Goal: Information Seeking & Learning: Learn about a topic

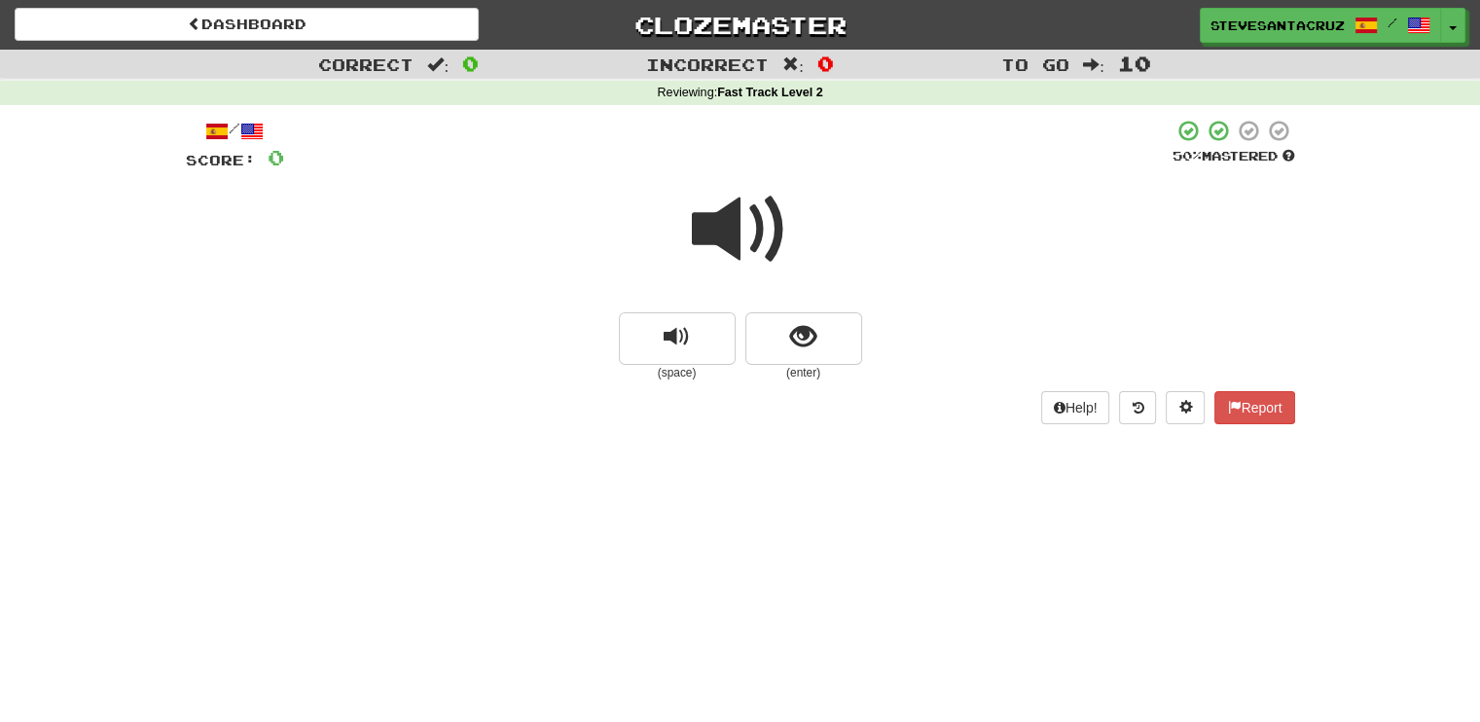
click at [353, 1] on div "Dashboard Clozemaster SteveSantaCruz / Toggle Dropdown Dashboard Leaderboard Ac…" at bounding box center [740, 21] width 1480 height 43
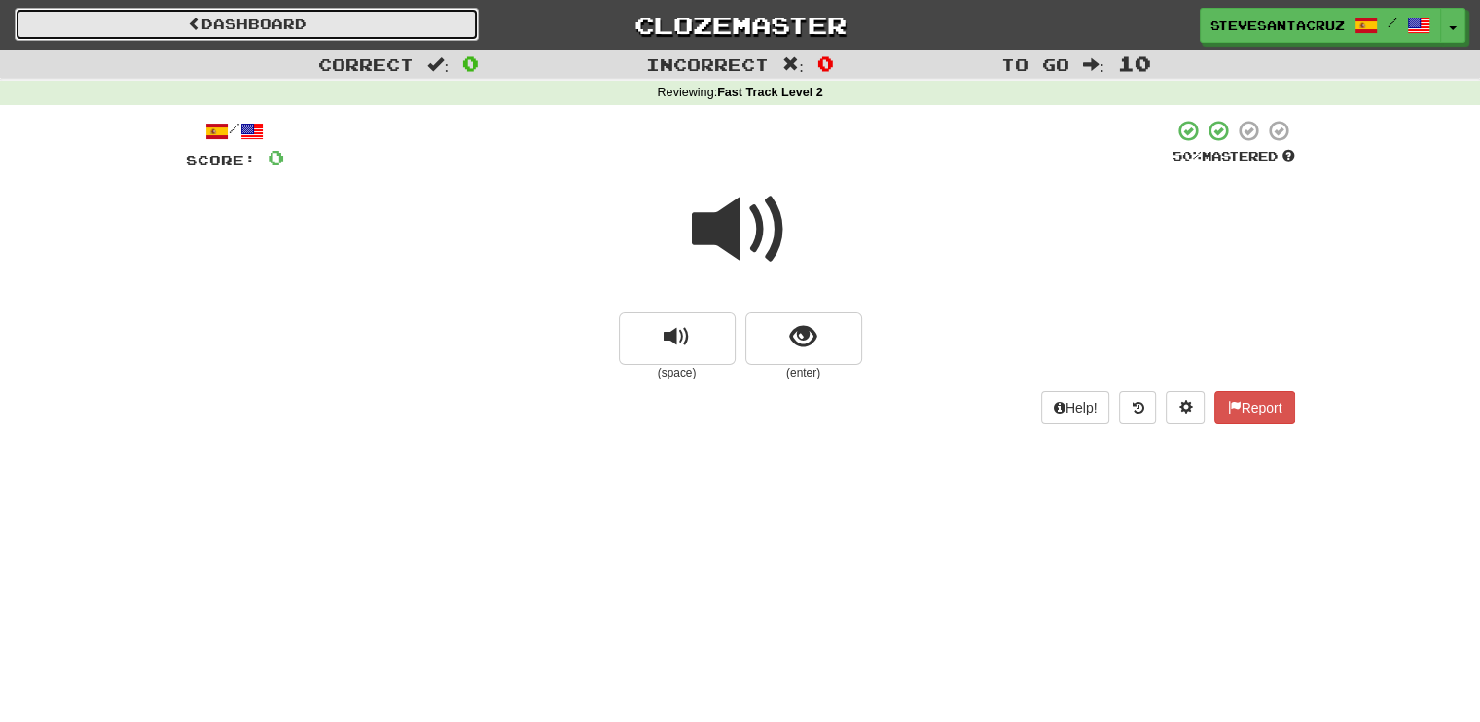
click at [244, 14] on link "Dashboard" at bounding box center [247, 24] width 464 height 33
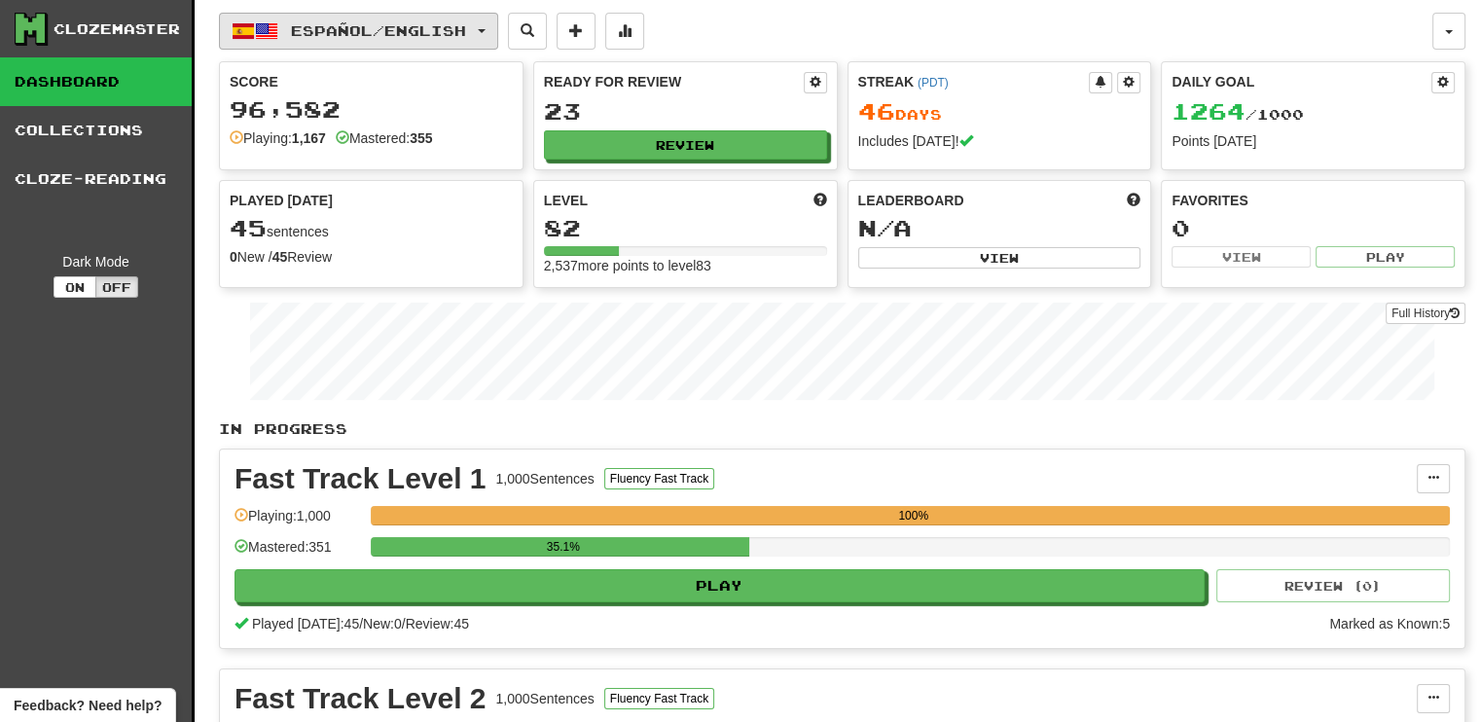
click at [485, 31] on span "button" at bounding box center [482, 31] width 8 height 4
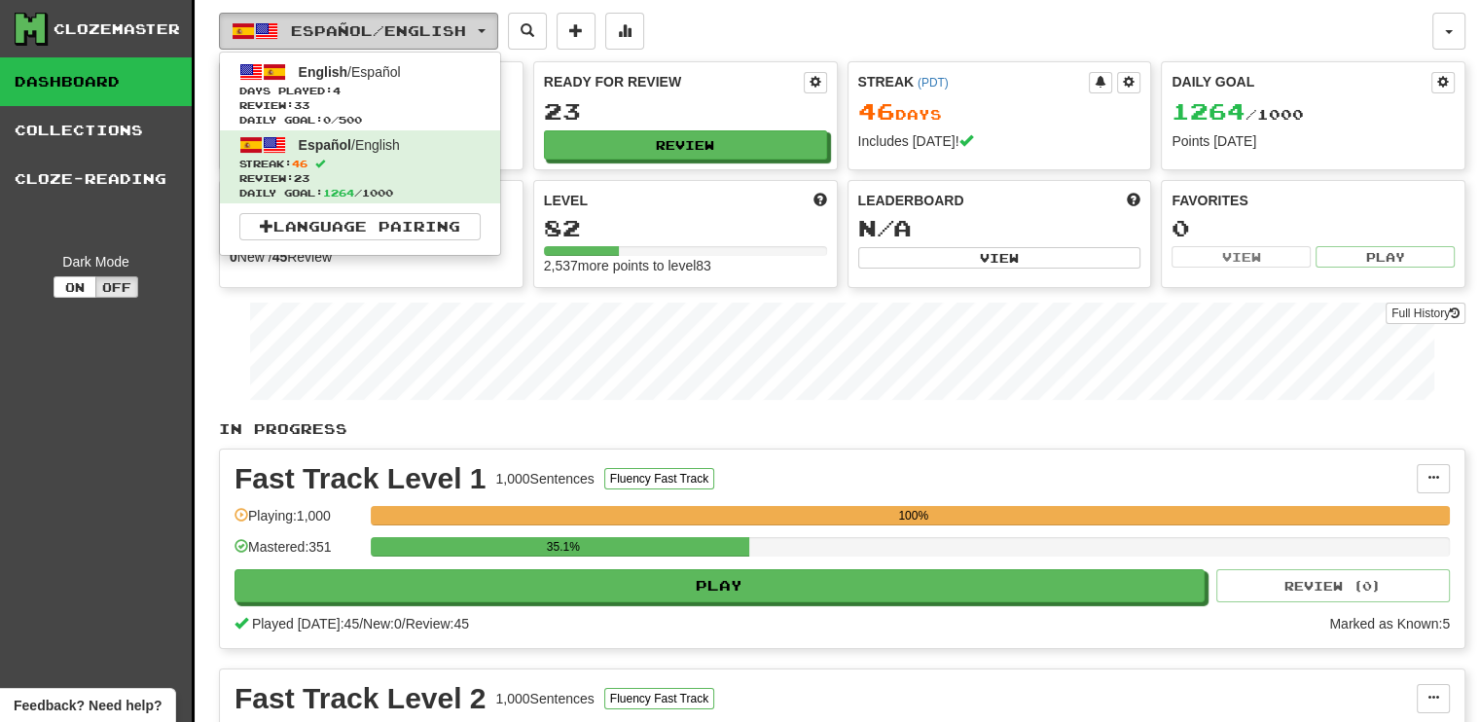
click at [485, 31] on span "button" at bounding box center [482, 31] width 8 height 4
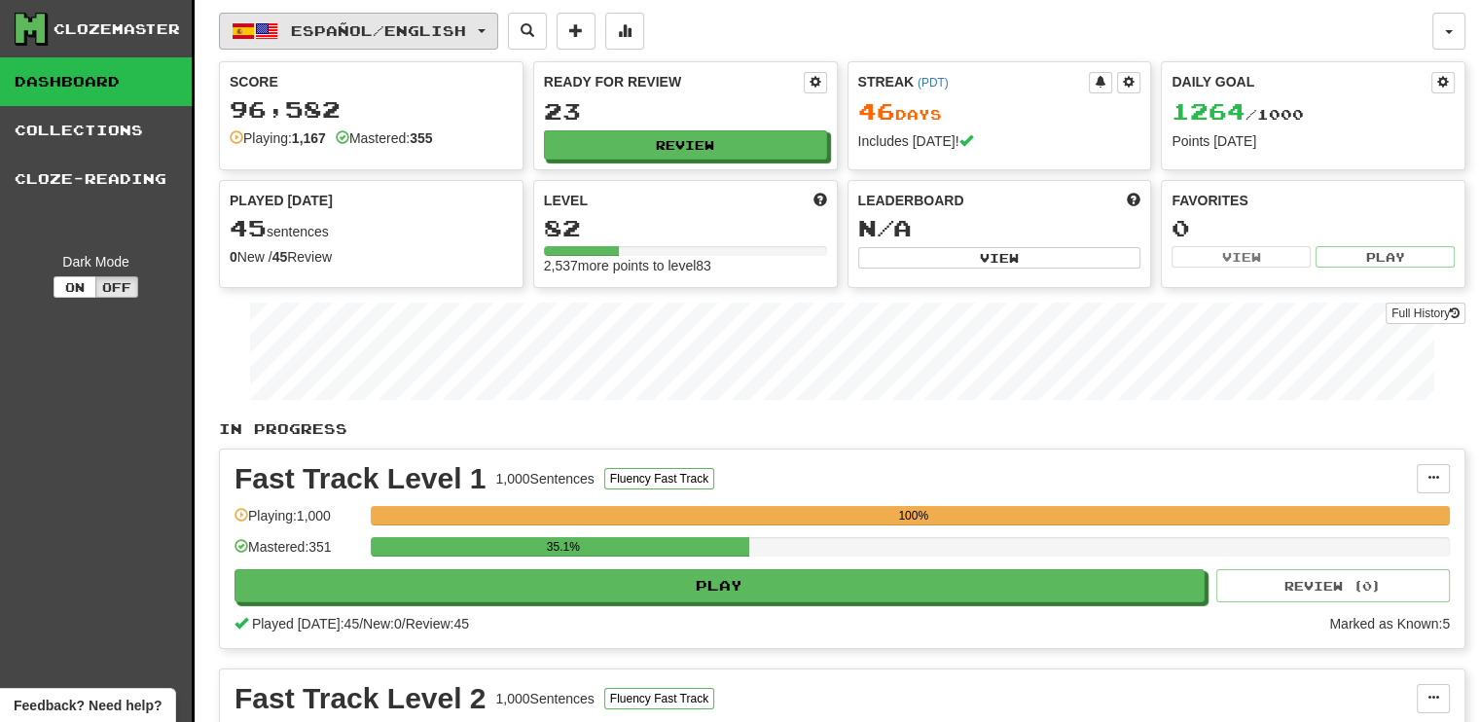
click at [485, 30] on span "button" at bounding box center [482, 31] width 8 height 4
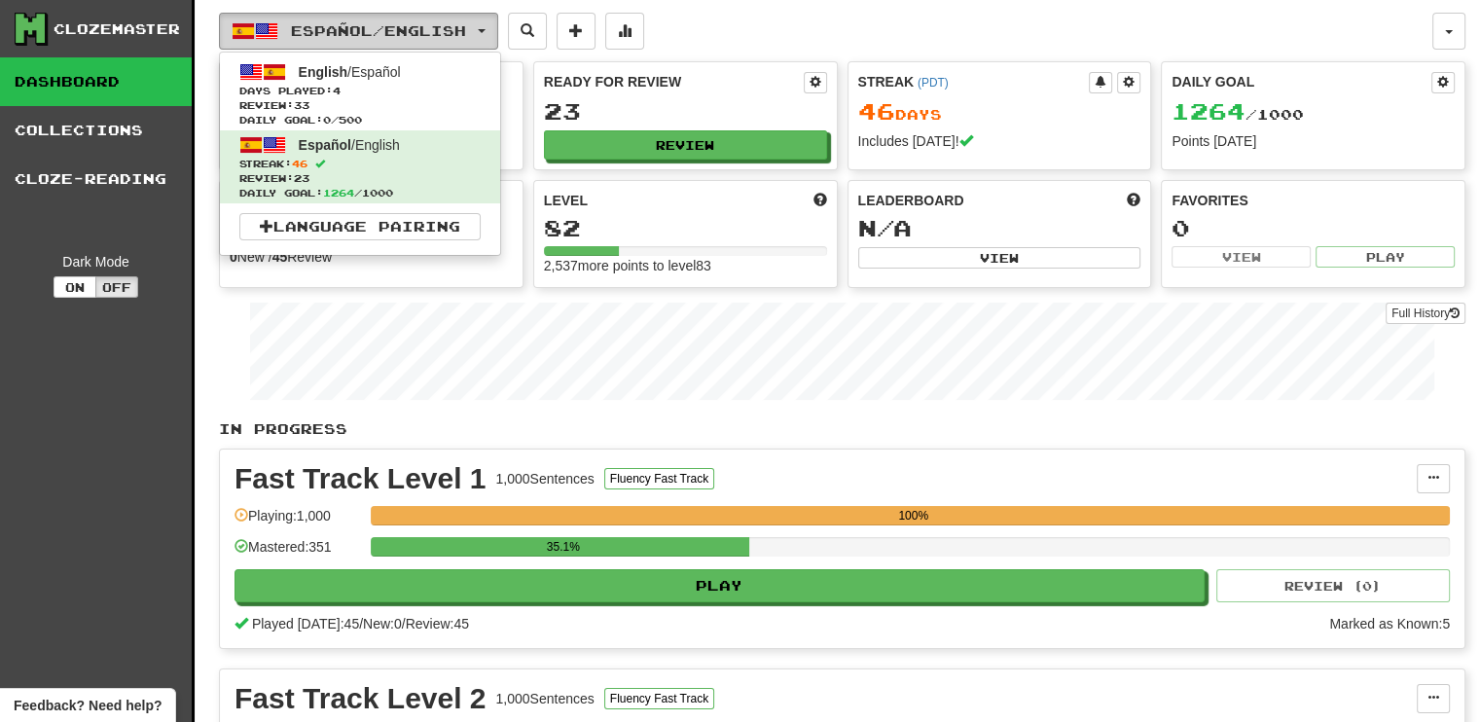
click at [485, 30] on span "button" at bounding box center [482, 31] width 8 height 4
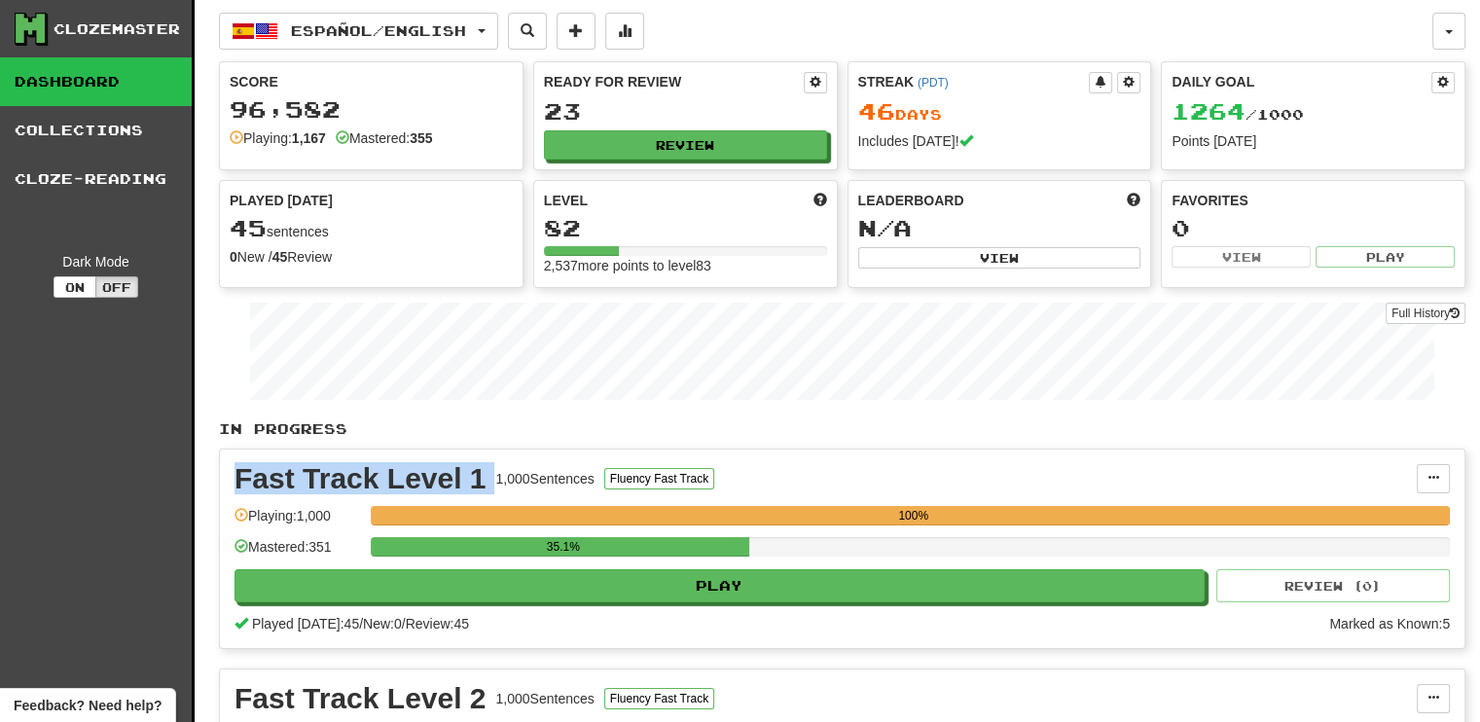
drag, startPoint x: 235, startPoint y: 474, endPoint x: 496, endPoint y: 477, distance: 260.7
click at [496, 477] on div "Fast Track Level 1 1,000 Sentences Fluency Fast Track" at bounding box center [825, 478] width 1182 height 29
copy div "Fast Track Level 1"
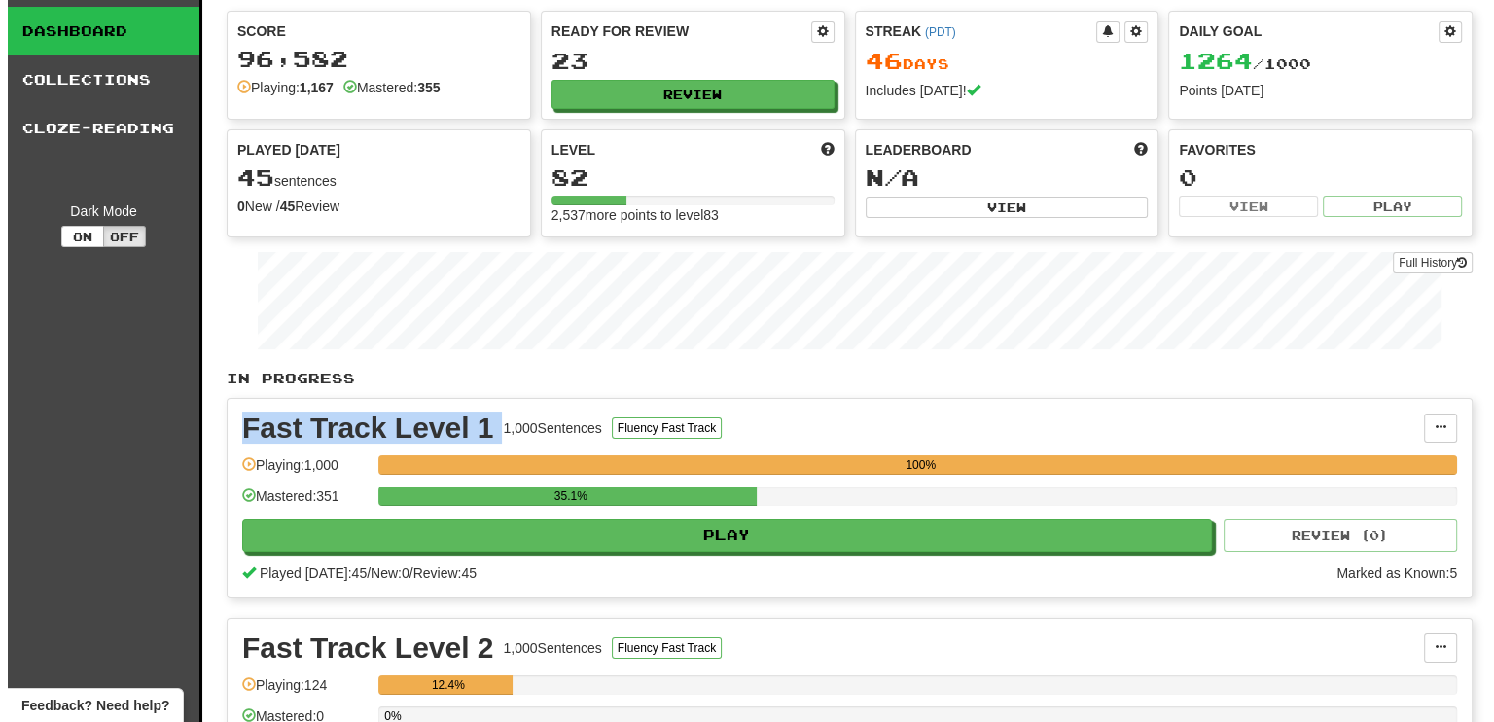
scroll to position [292, 0]
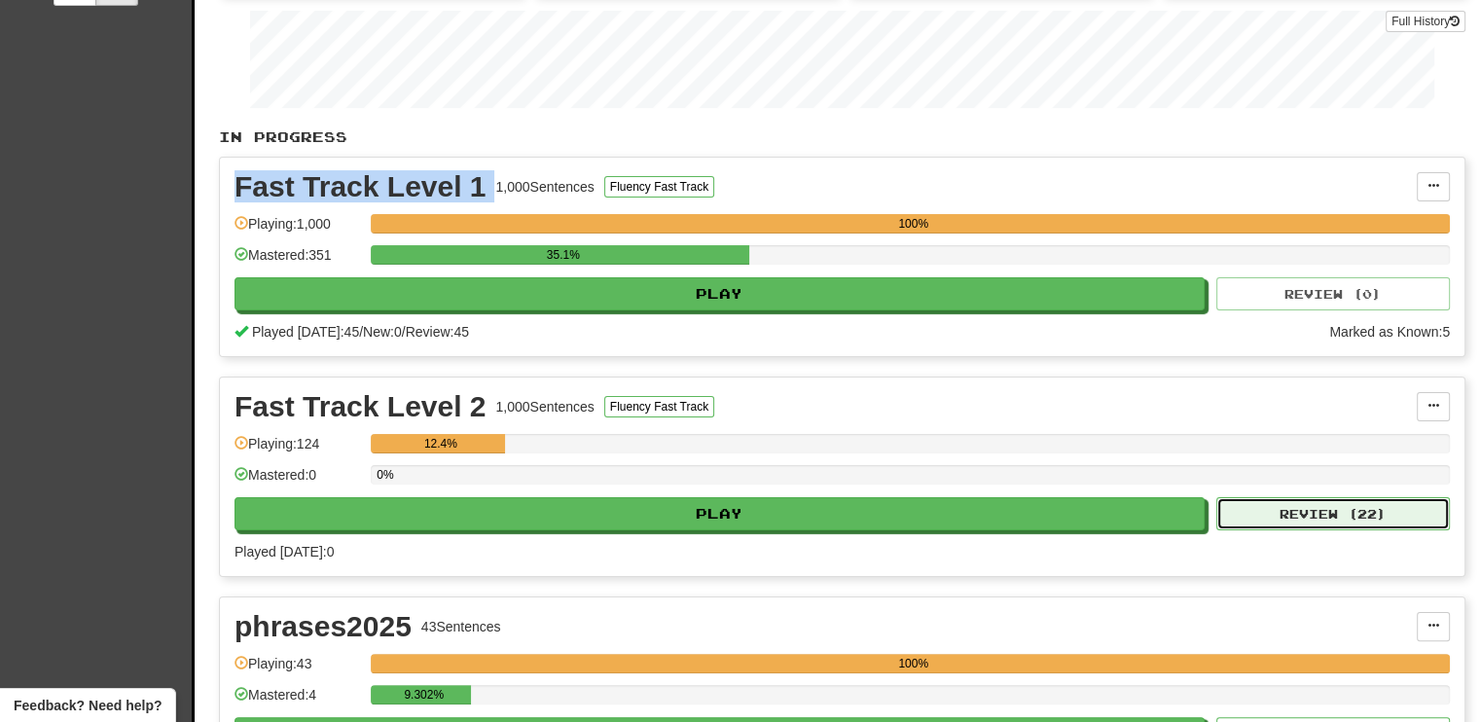
click at [1362, 513] on button "Review ( 22 )" at bounding box center [1332, 513] width 233 height 33
select select "**"
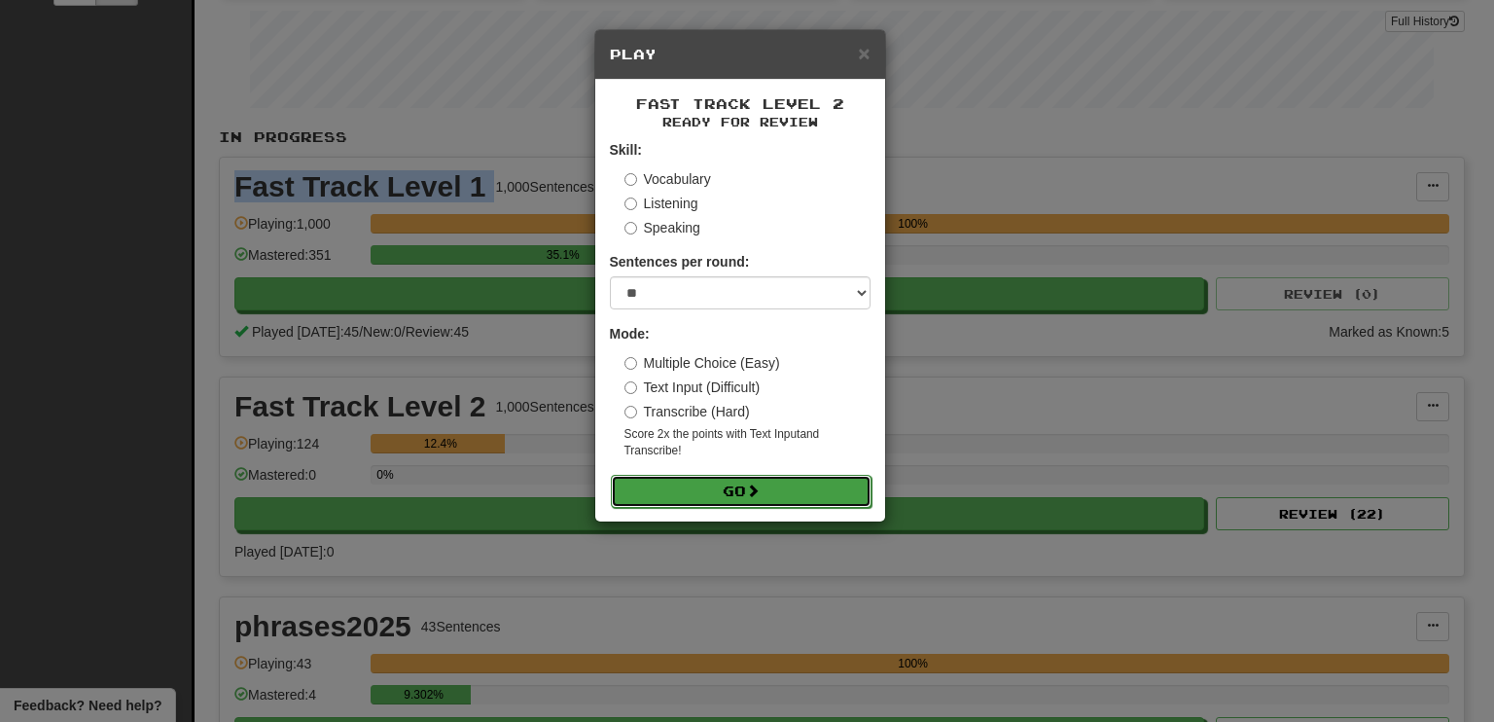
click at [779, 485] on button "Go" at bounding box center [741, 491] width 261 height 33
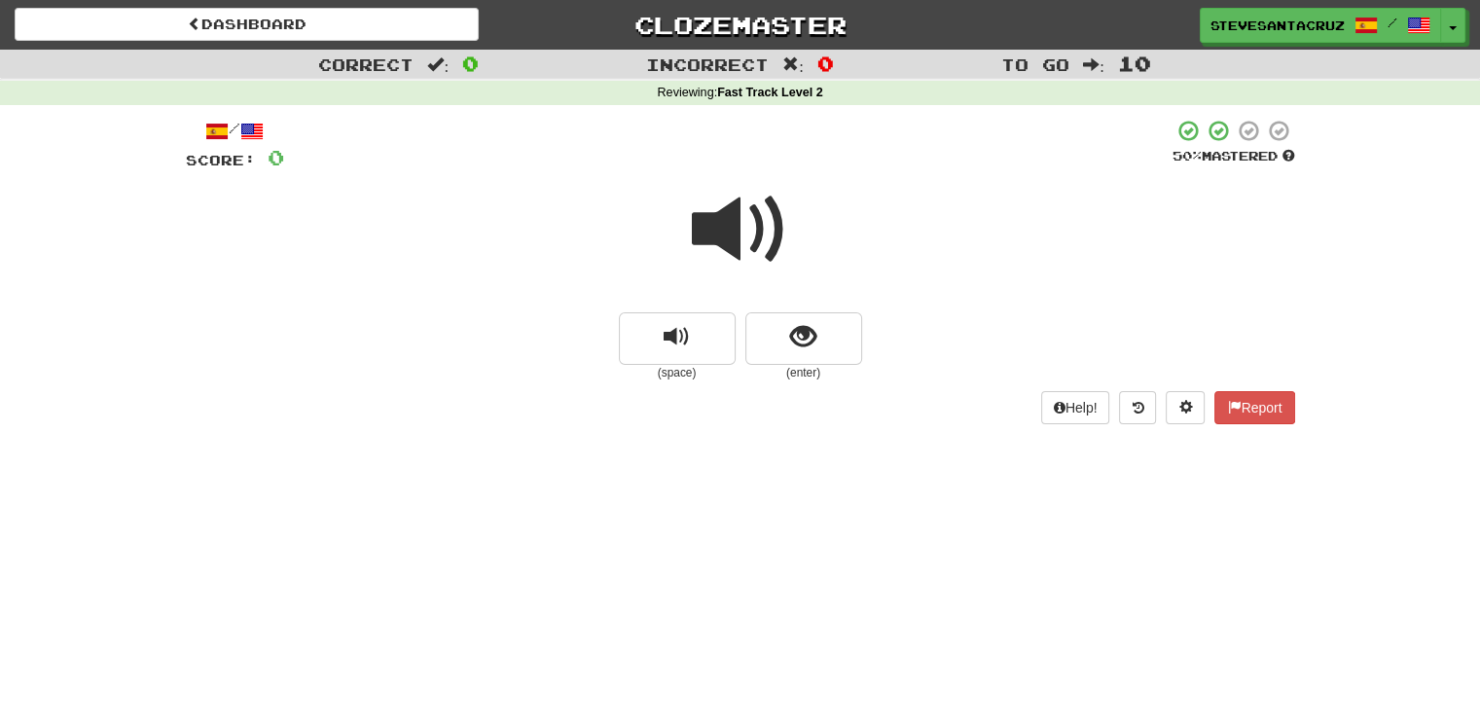
click at [725, 229] on span at bounding box center [740, 229] width 97 height 97
click at [718, 229] on span at bounding box center [740, 229] width 97 height 97
click at [698, 235] on span at bounding box center [740, 229] width 97 height 97
click at [708, 251] on span at bounding box center [740, 229] width 97 height 97
click at [714, 233] on span at bounding box center [740, 229] width 97 height 97
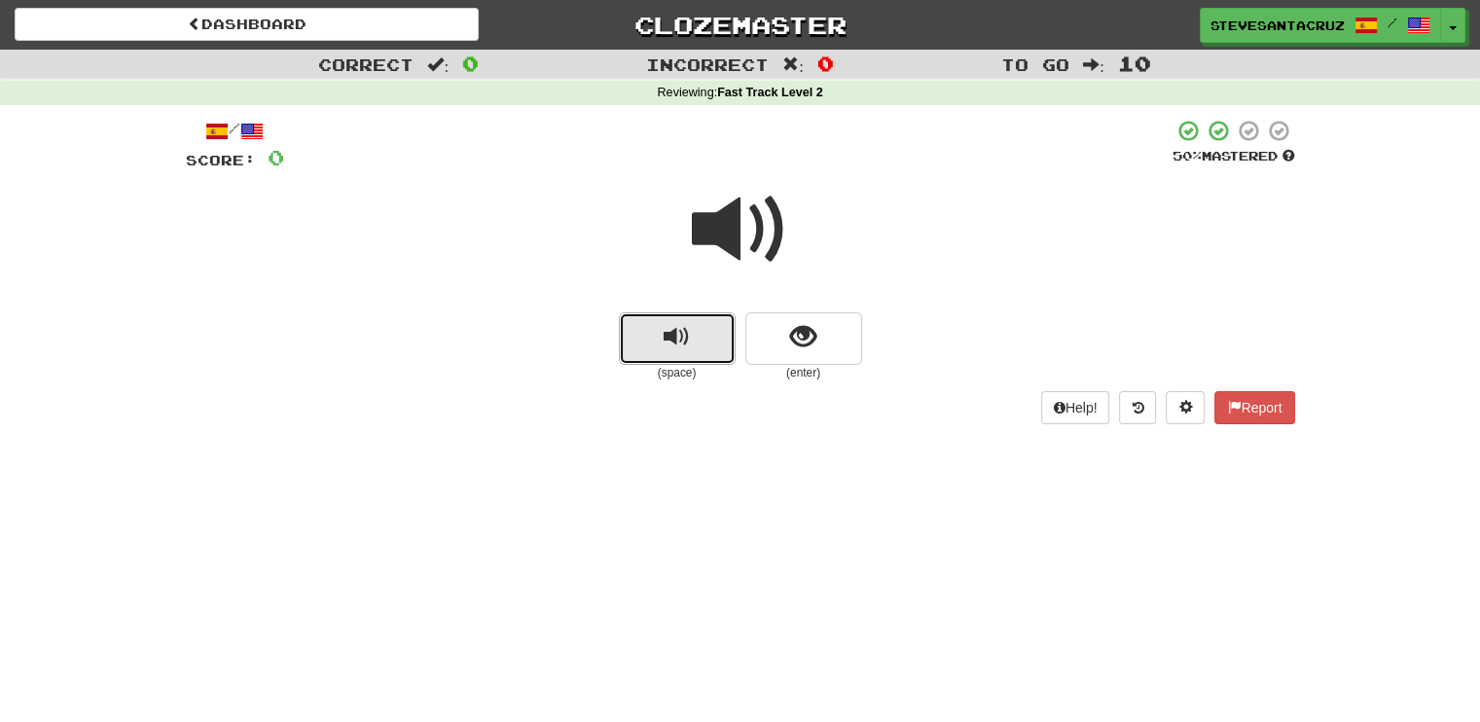
click at [676, 343] on span "replay audio" at bounding box center [676, 337] width 26 height 26
click at [656, 335] on button "replay audio" at bounding box center [677, 338] width 117 height 53
click at [829, 357] on button "show sentence" at bounding box center [803, 338] width 117 height 53
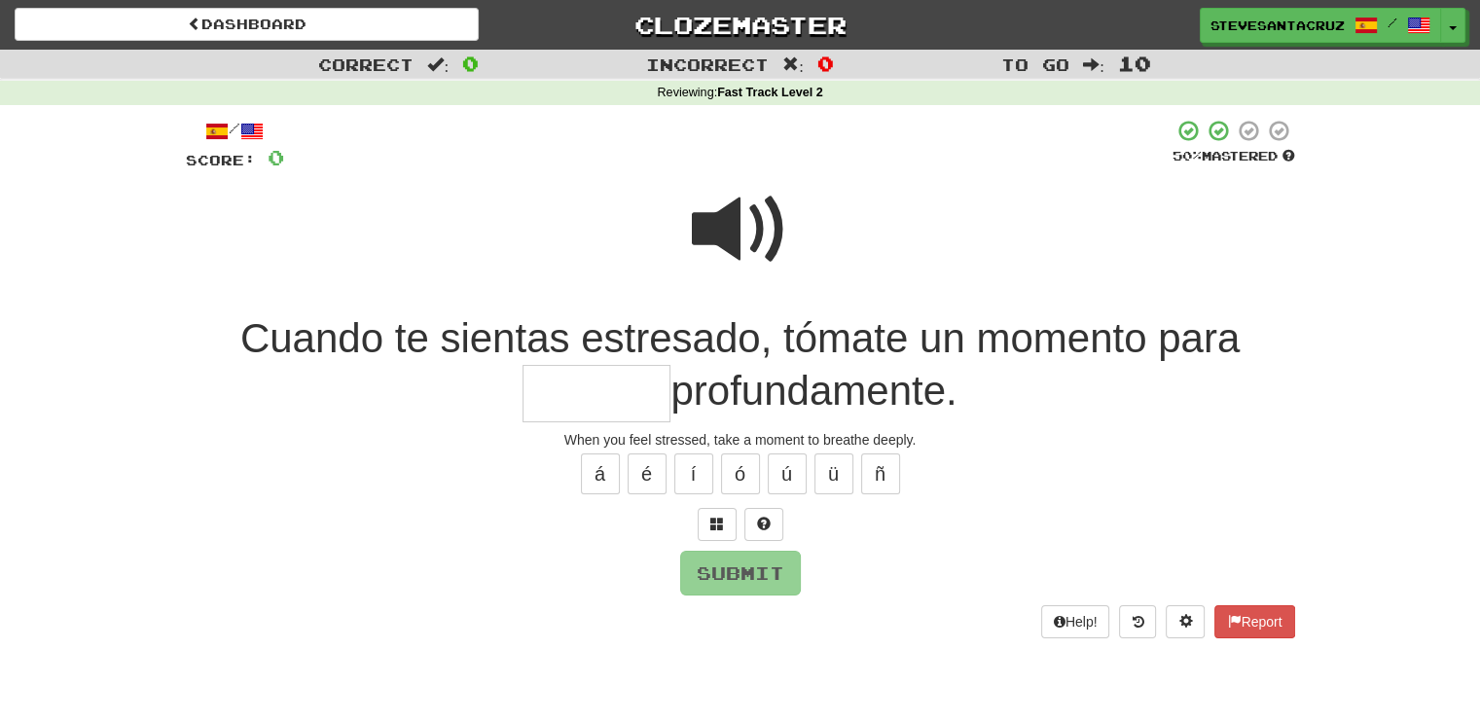
click at [586, 398] on input "text" at bounding box center [596, 393] width 148 height 57
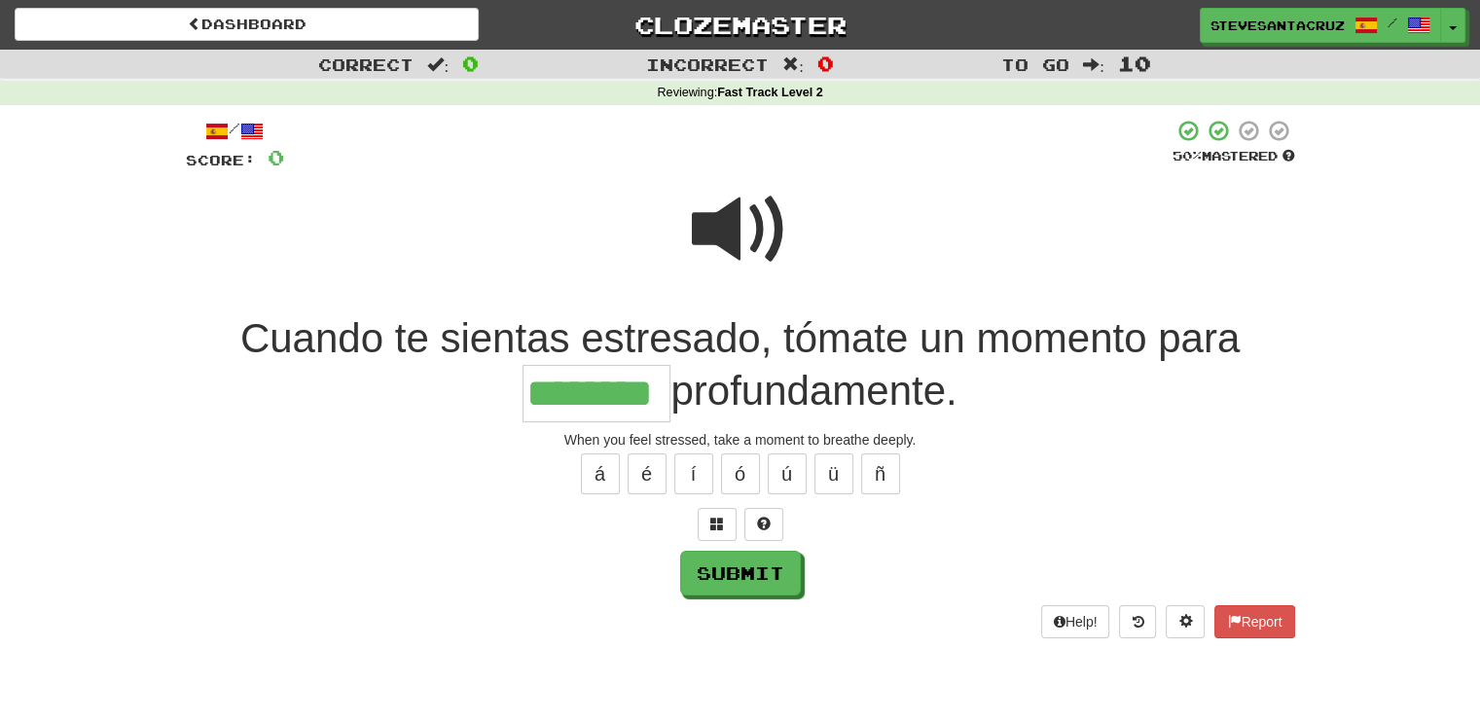
type input "********"
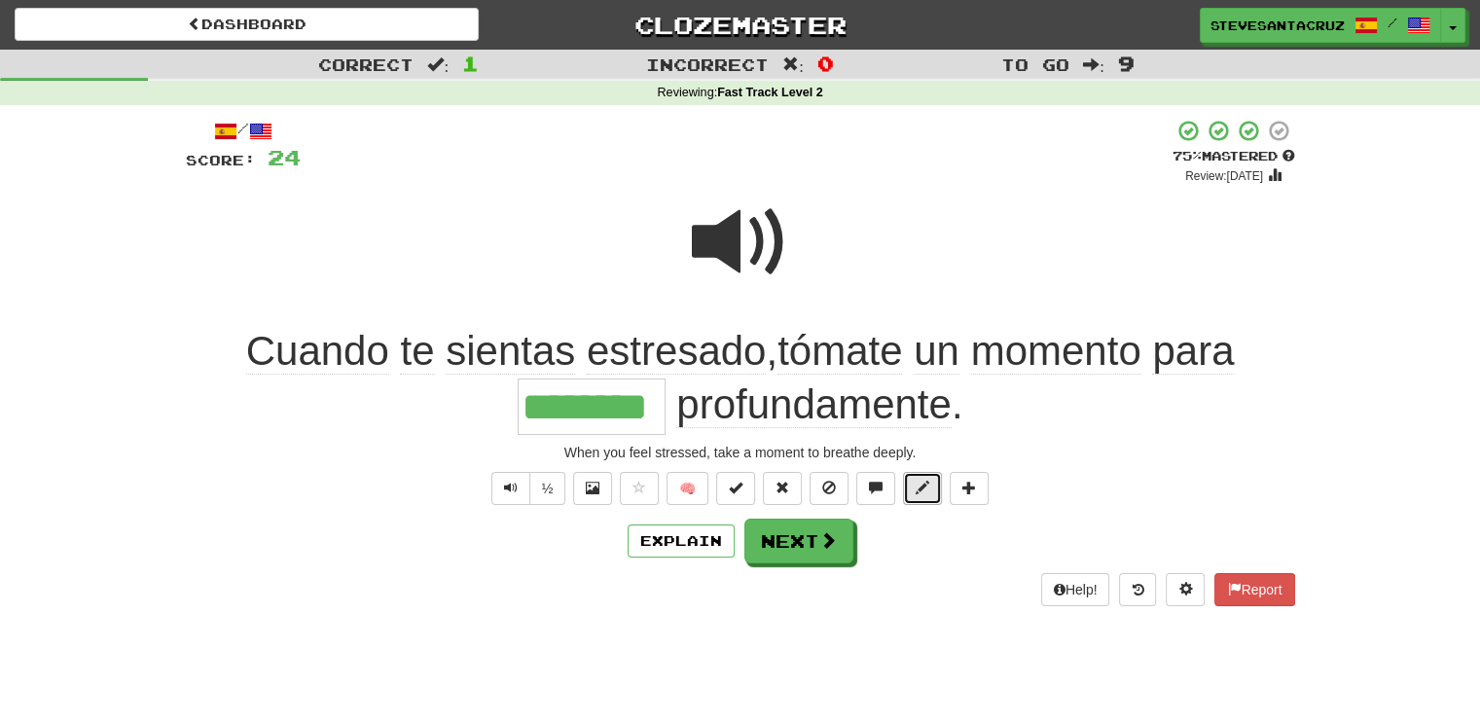
click at [924, 488] on span at bounding box center [922, 488] width 14 height 14
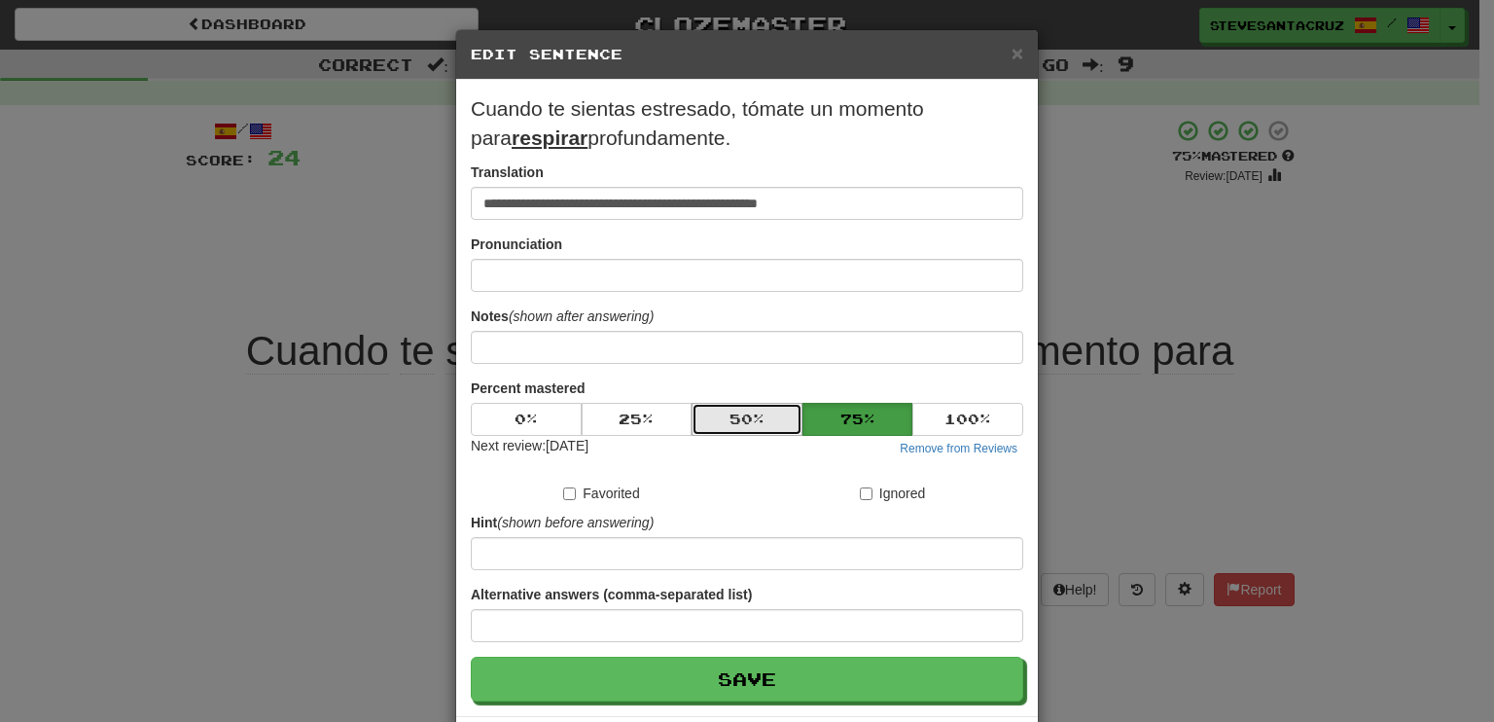
click at [720, 417] on button "50 %" at bounding box center [747, 419] width 111 height 33
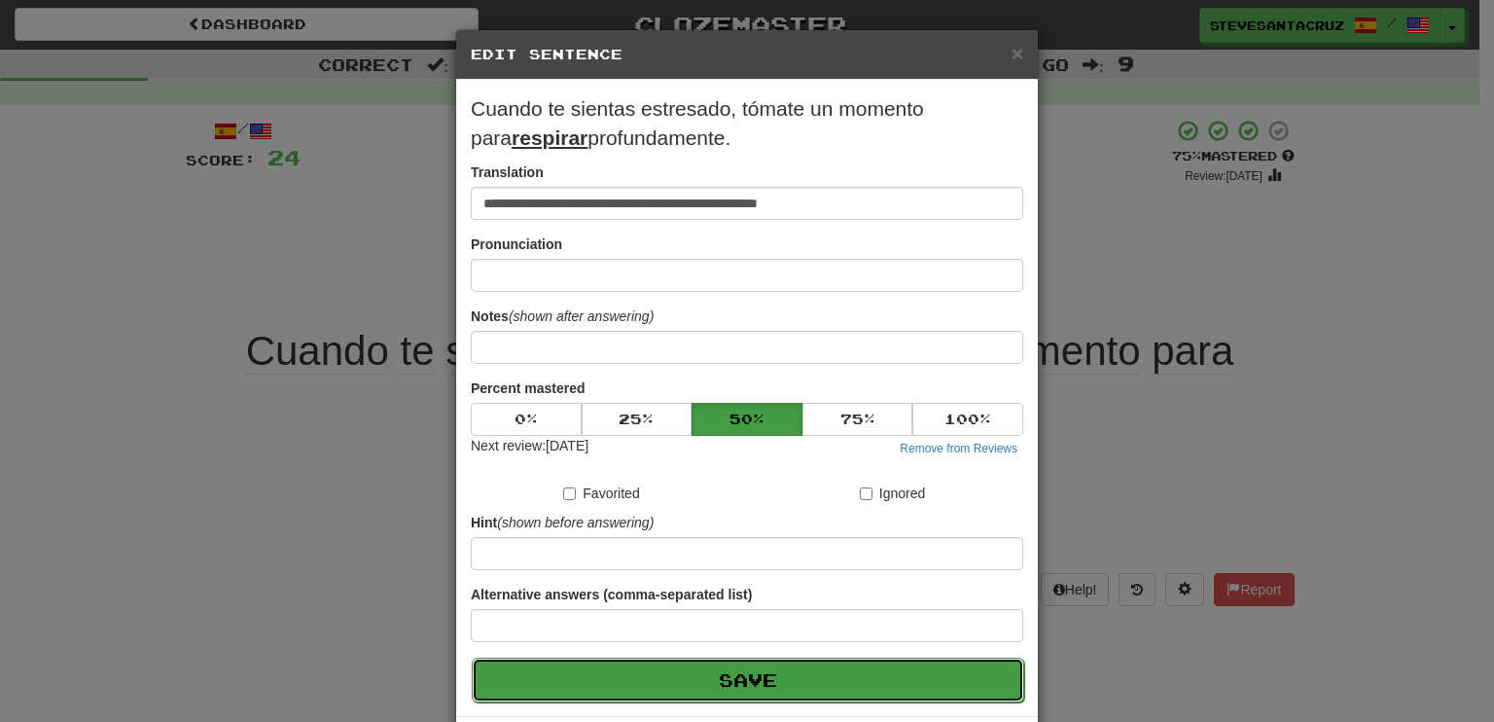
click at [741, 667] on button "Save" at bounding box center [748, 680] width 553 height 45
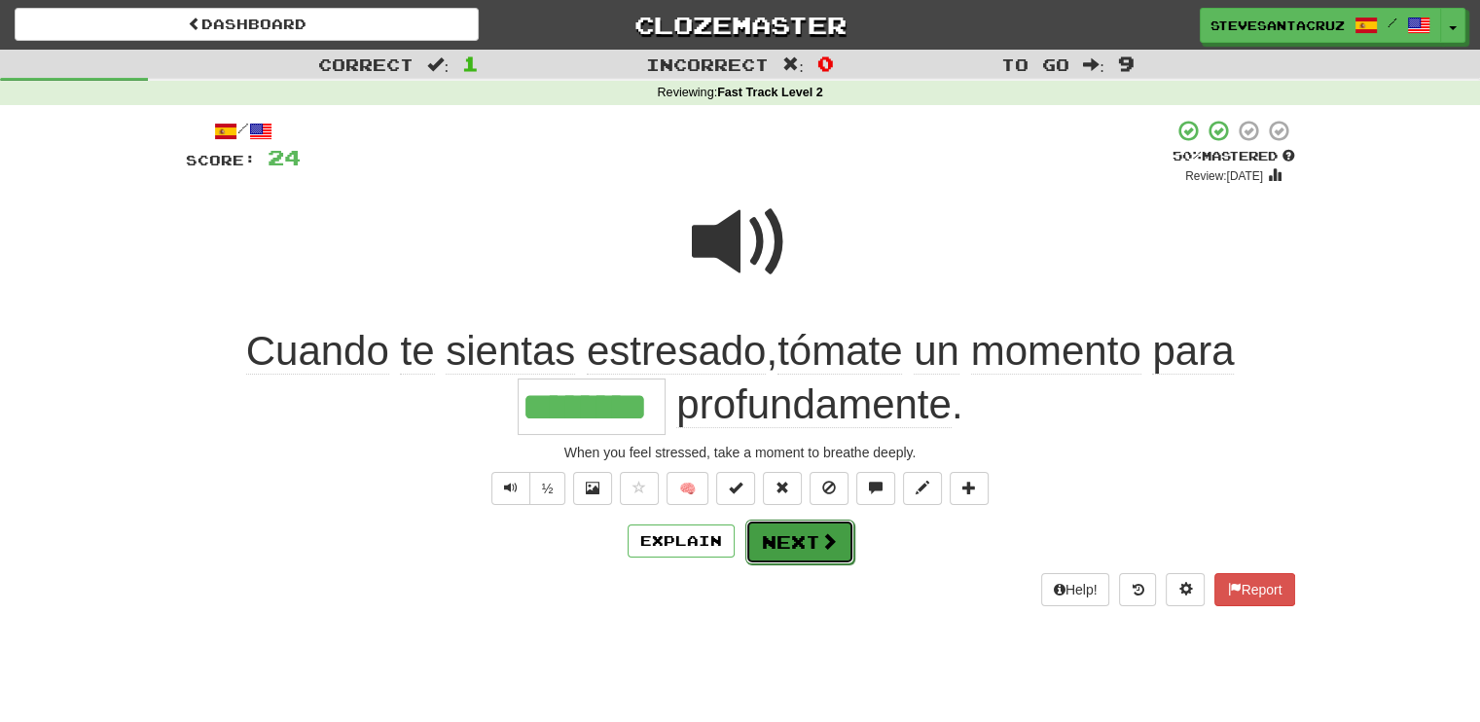
click at [784, 535] on button "Next" at bounding box center [799, 541] width 109 height 45
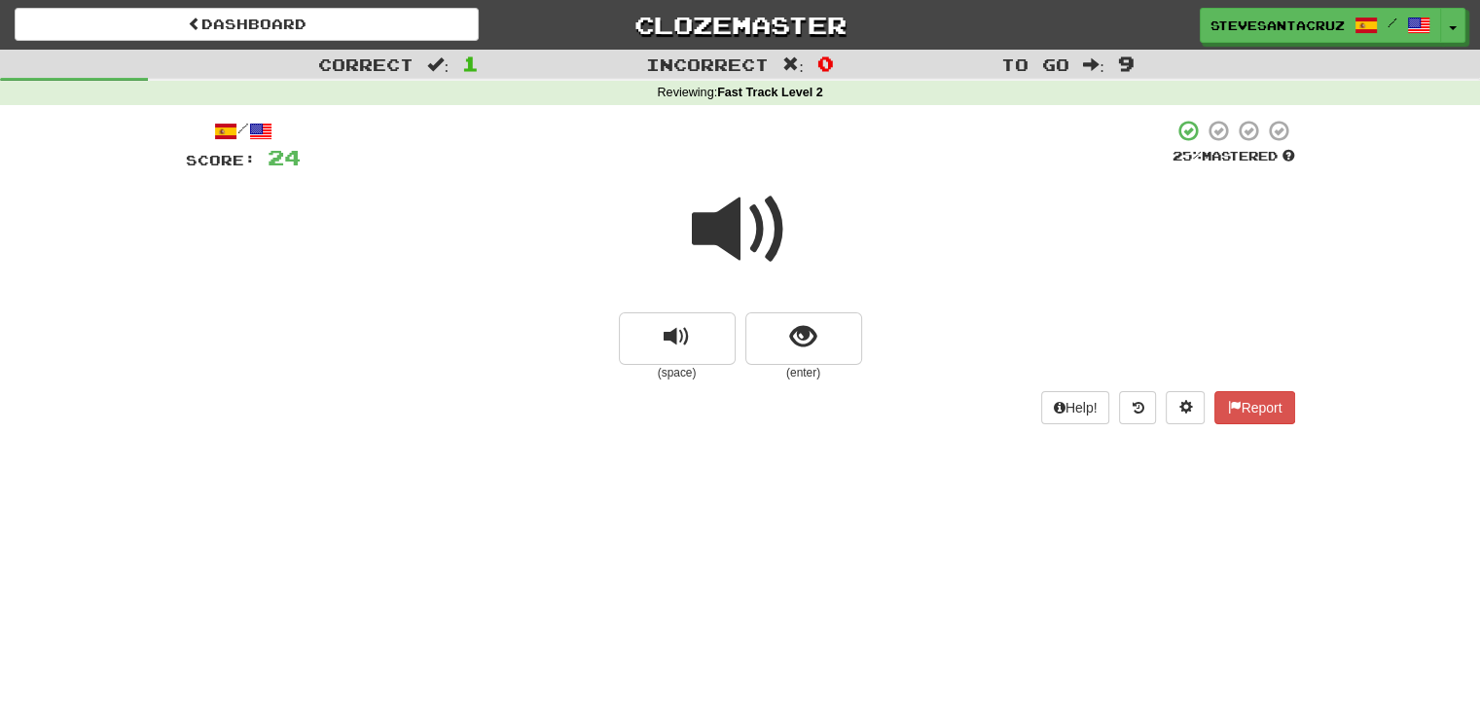
click at [745, 220] on span at bounding box center [740, 229] width 97 height 97
click at [732, 234] on span at bounding box center [740, 229] width 97 height 97
click at [727, 228] on span at bounding box center [740, 229] width 97 height 97
click at [824, 322] on button "show sentence" at bounding box center [803, 338] width 117 height 53
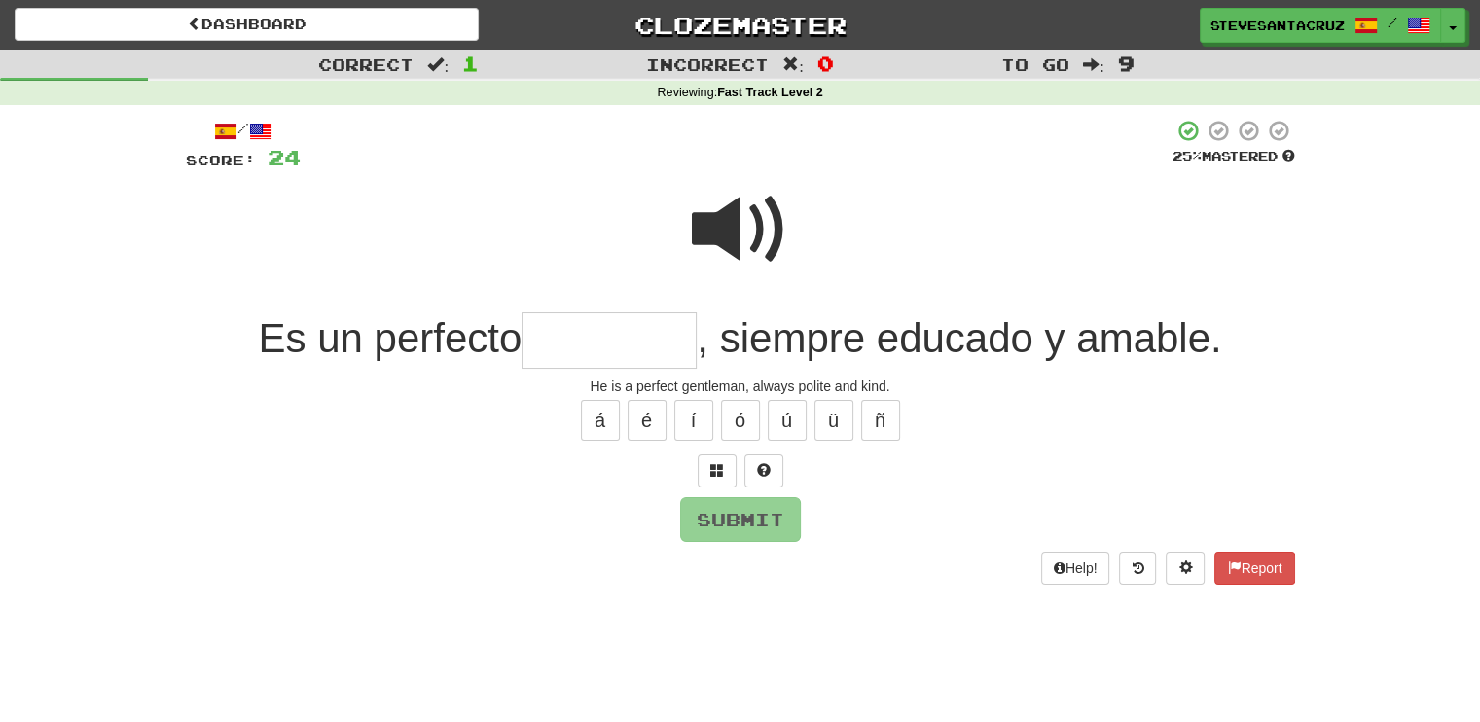
click at [588, 328] on input "text" at bounding box center [608, 340] width 175 height 57
type input "*********"
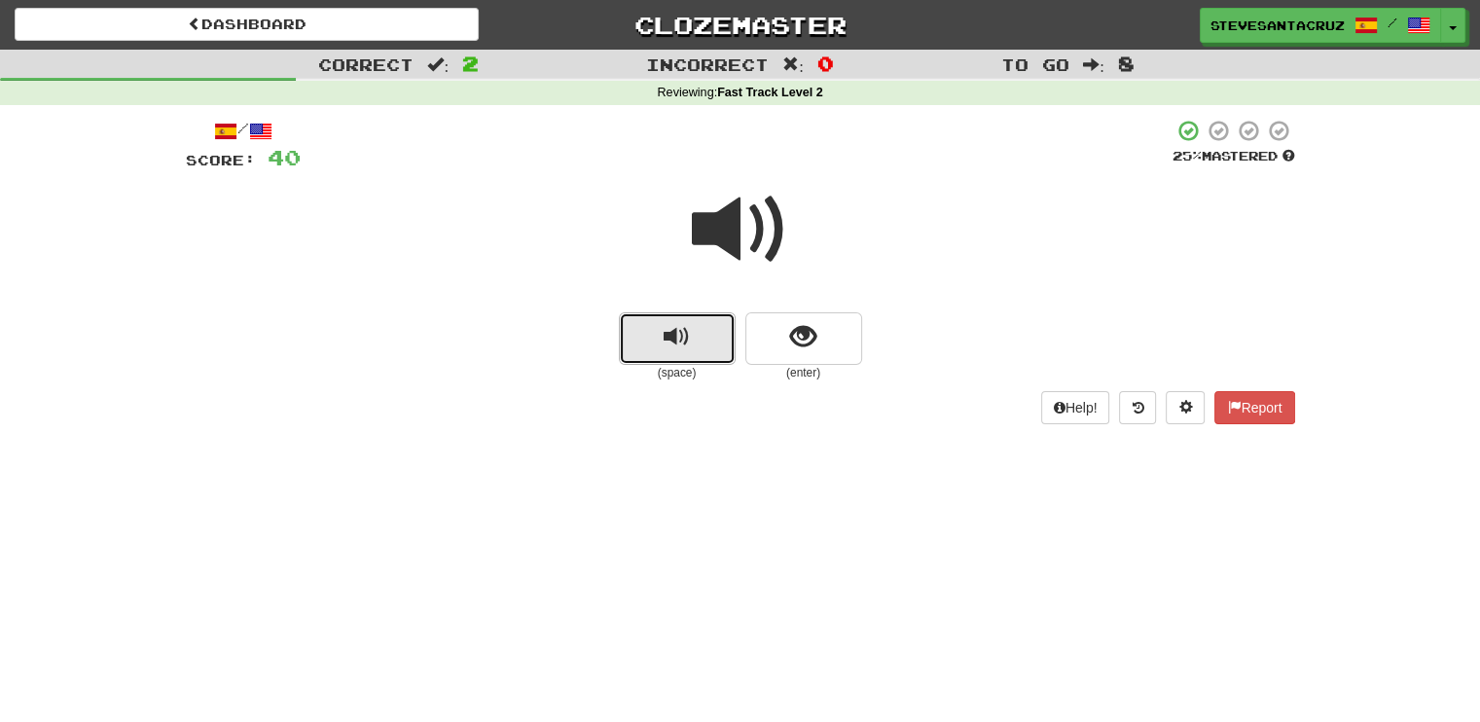
click at [686, 324] on span "replay audio" at bounding box center [676, 337] width 26 height 26
click at [655, 345] on button "replay audio" at bounding box center [677, 338] width 117 height 53
click at [654, 343] on button "replay audio" at bounding box center [677, 338] width 117 height 53
click at [648, 341] on button "replay audio" at bounding box center [677, 338] width 117 height 53
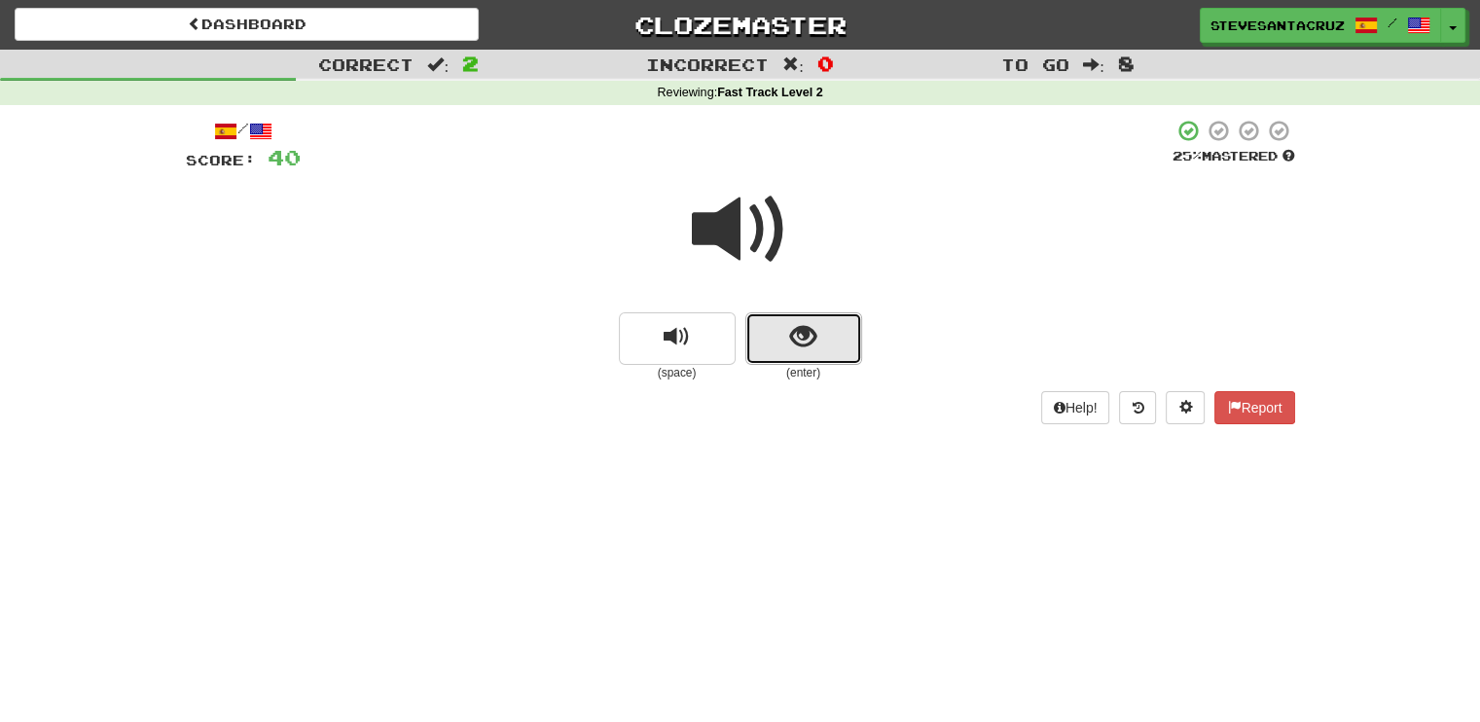
click at [782, 330] on button "show sentence" at bounding box center [803, 338] width 117 height 53
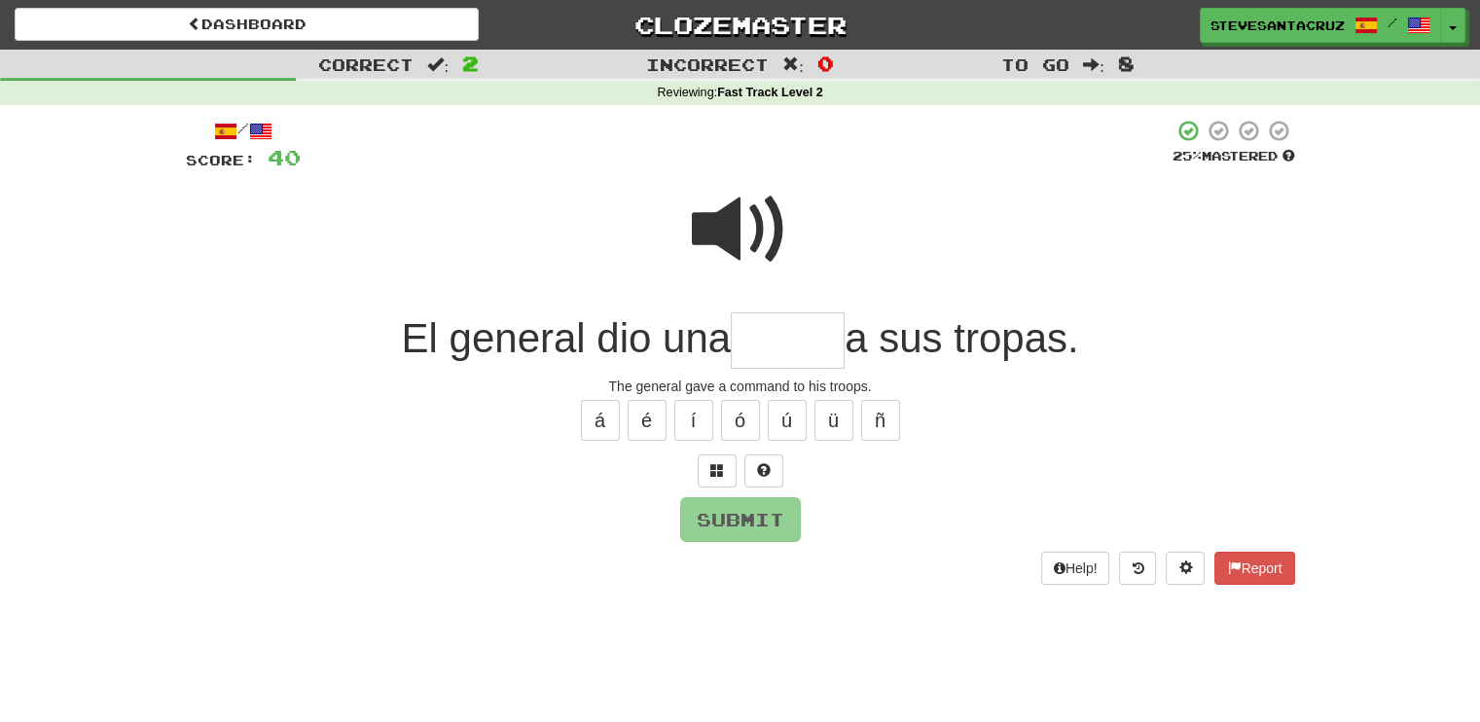
click at [780, 331] on input "text" at bounding box center [788, 340] width 114 height 57
type input "*****"
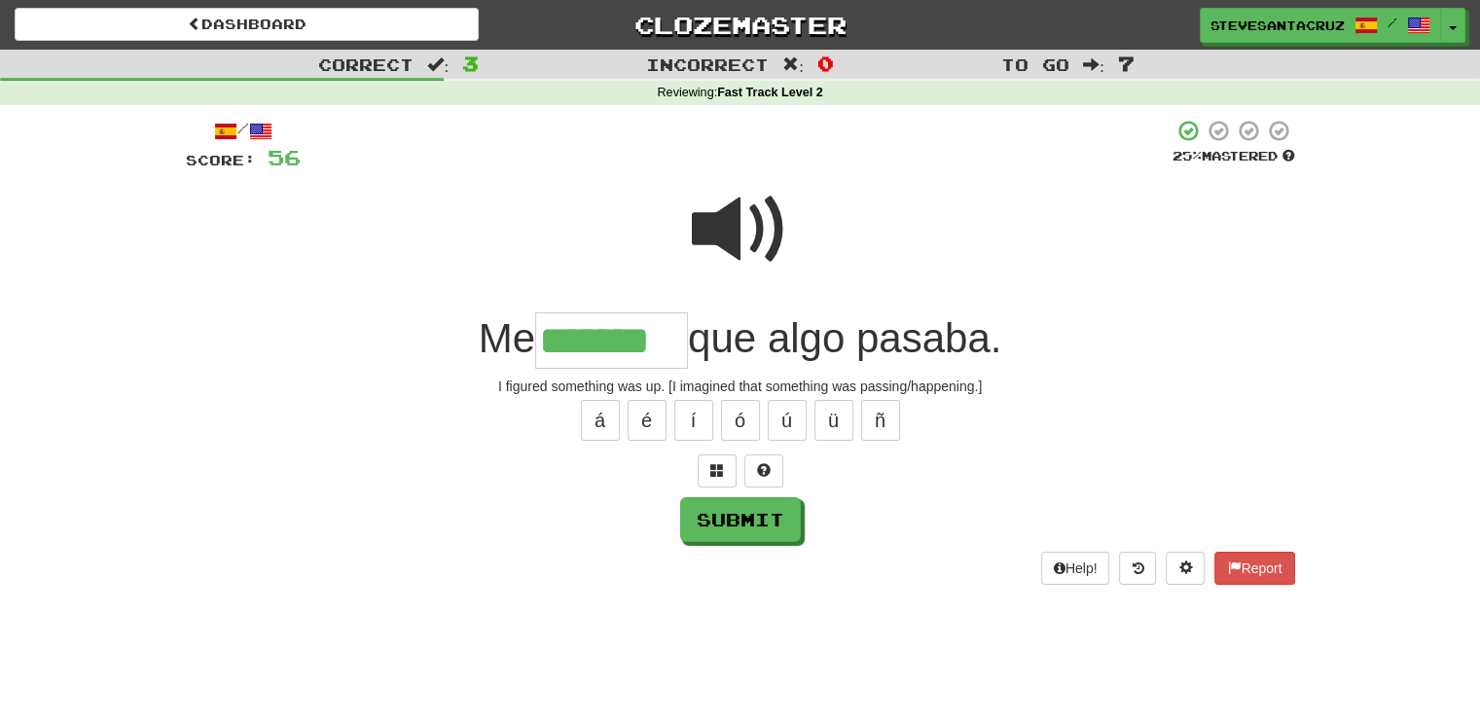
type input "*******"
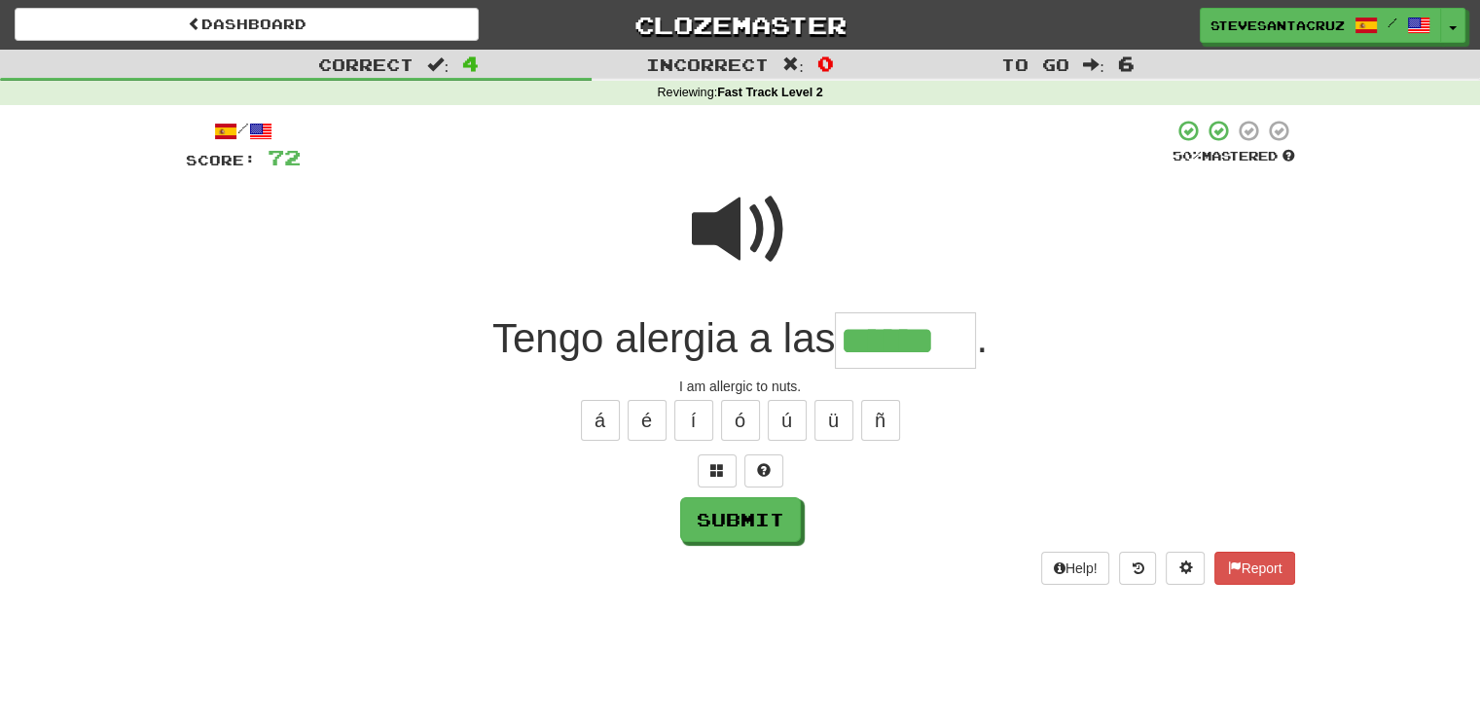
type input "******"
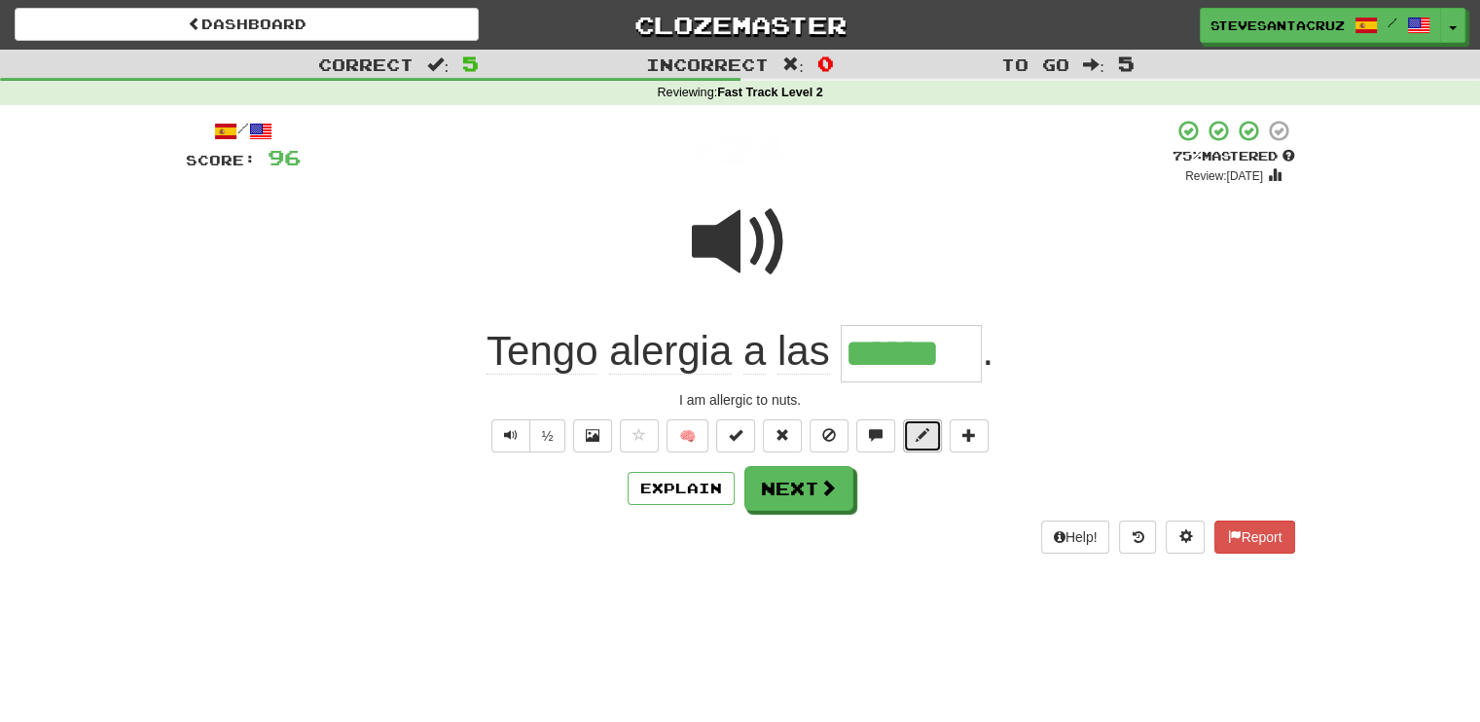
click at [923, 440] on span at bounding box center [922, 435] width 14 height 14
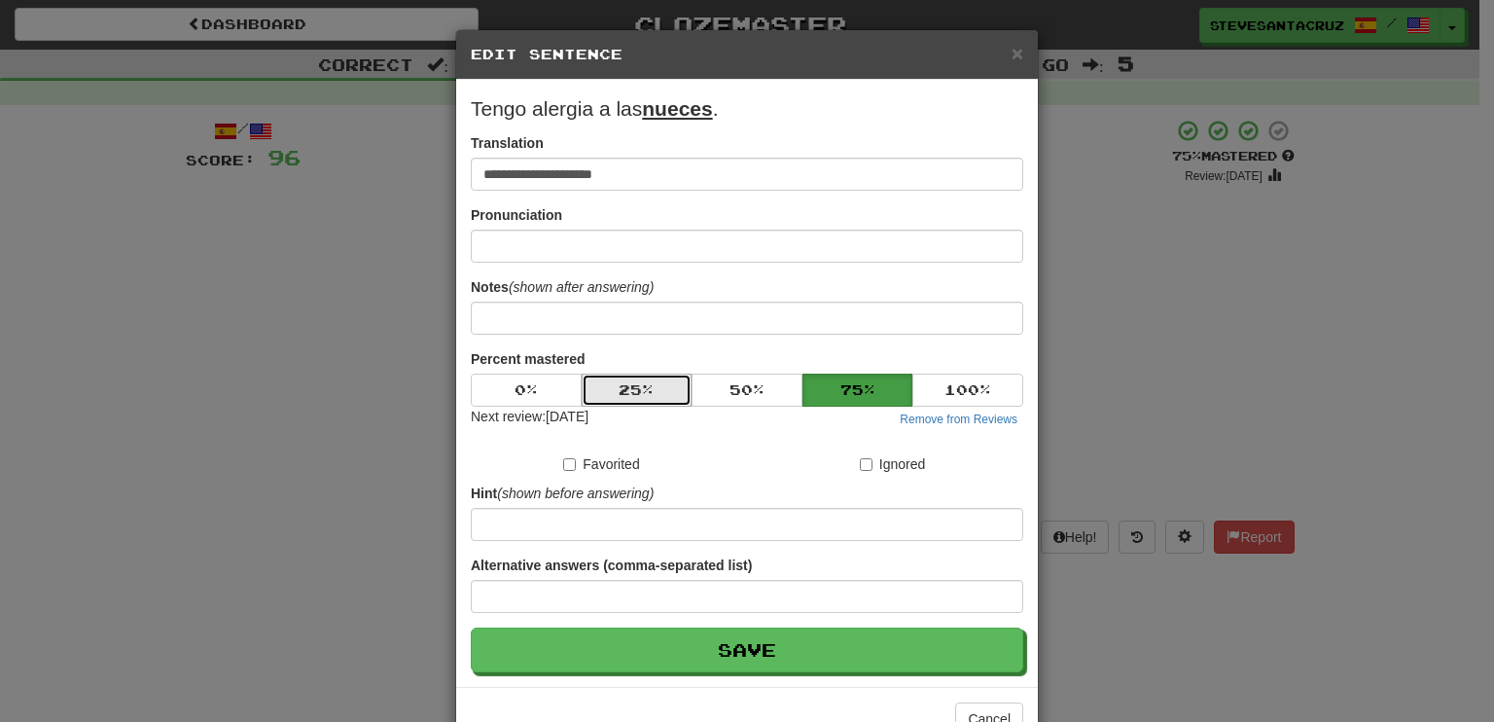
click at [660, 385] on button "25 %" at bounding box center [637, 390] width 111 height 33
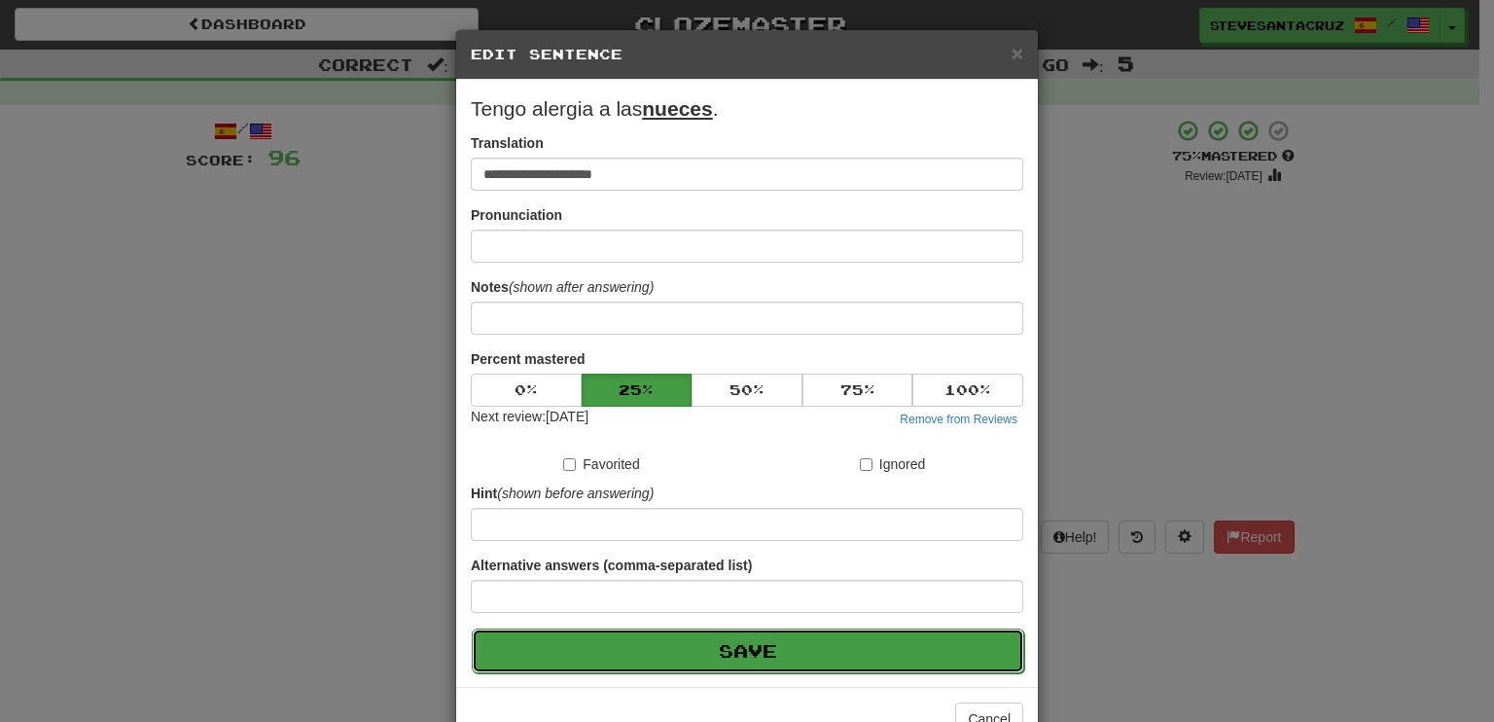
click at [761, 653] on button "Save" at bounding box center [748, 650] width 553 height 45
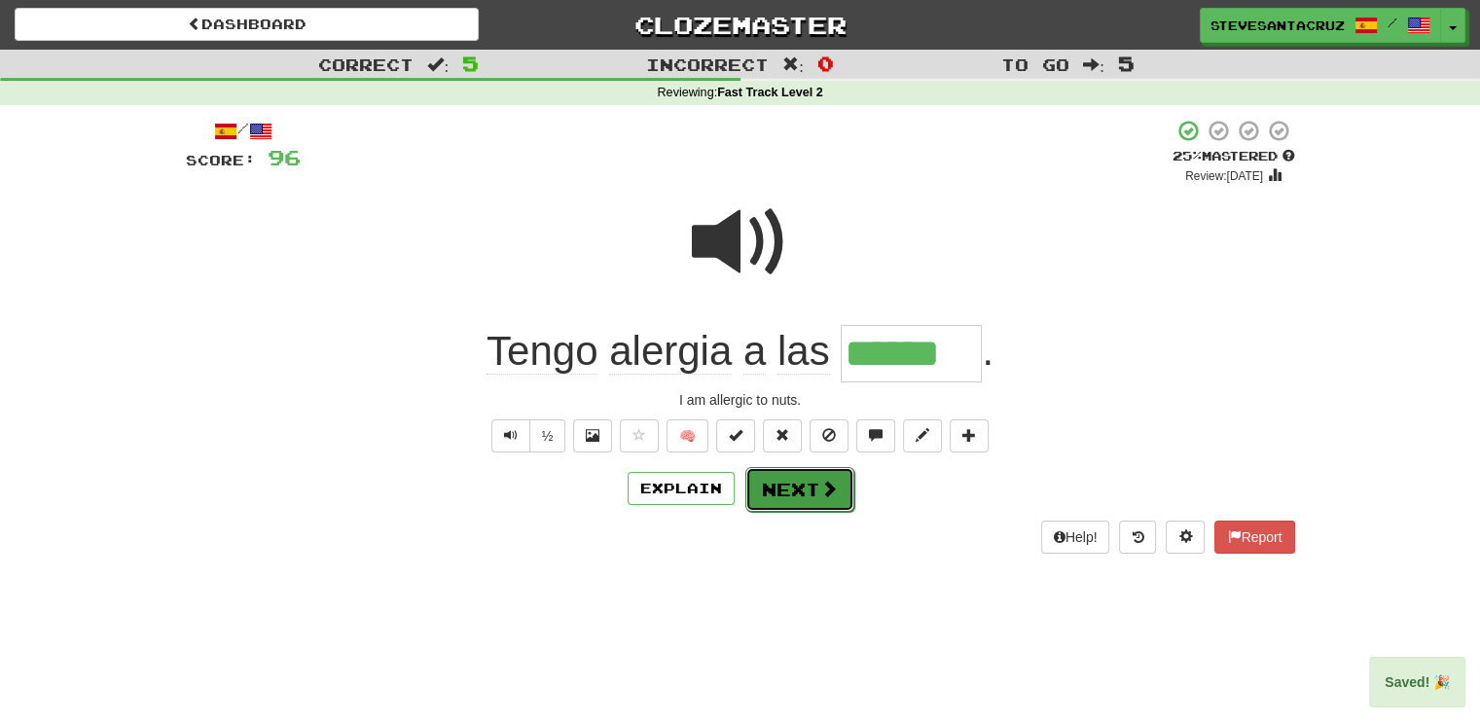
click at [779, 492] on button "Next" at bounding box center [799, 489] width 109 height 45
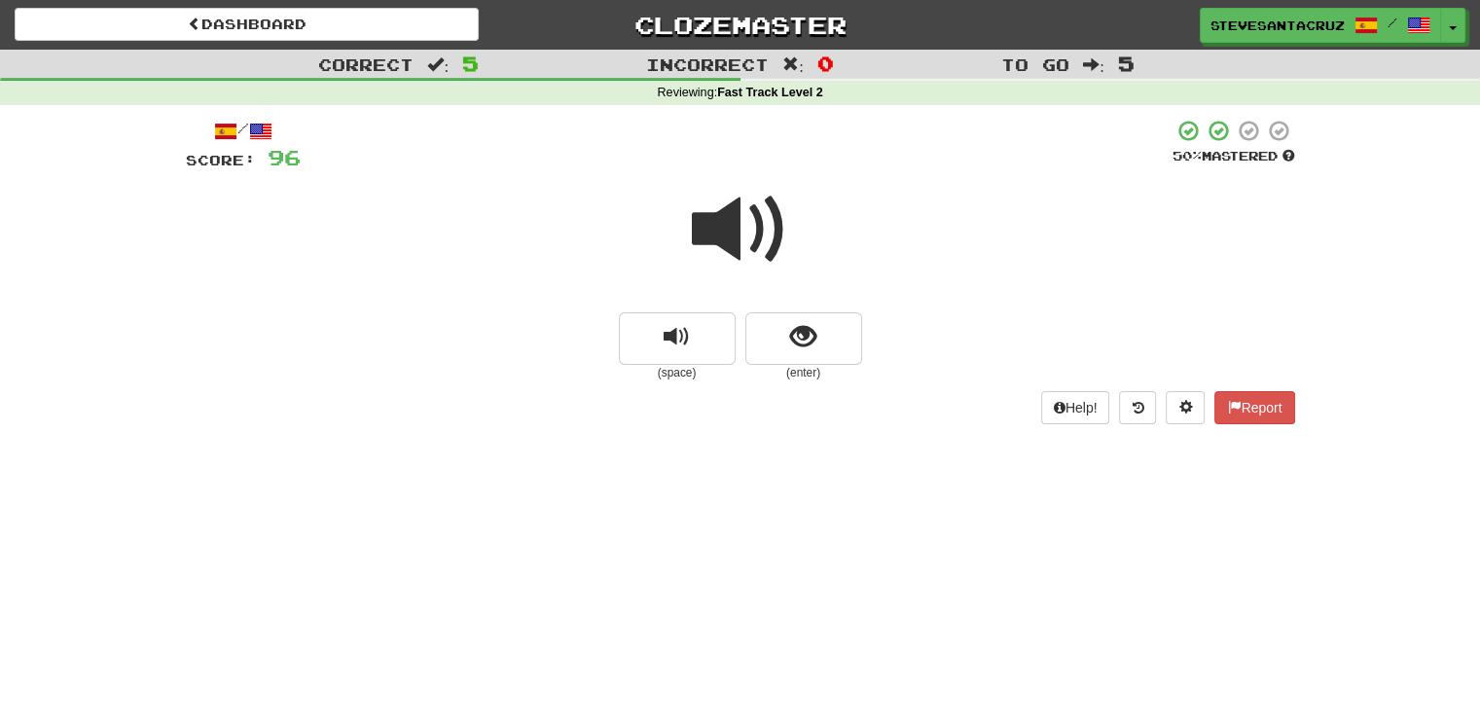
click at [755, 212] on span at bounding box center [740, 229] width 97 height 97
click at [735, 222] on span at bounding box center [740, 229] width 97 height 97
click at [824, 327] on button "show sentence" at bounding box center [803, 338] width 117 height 53
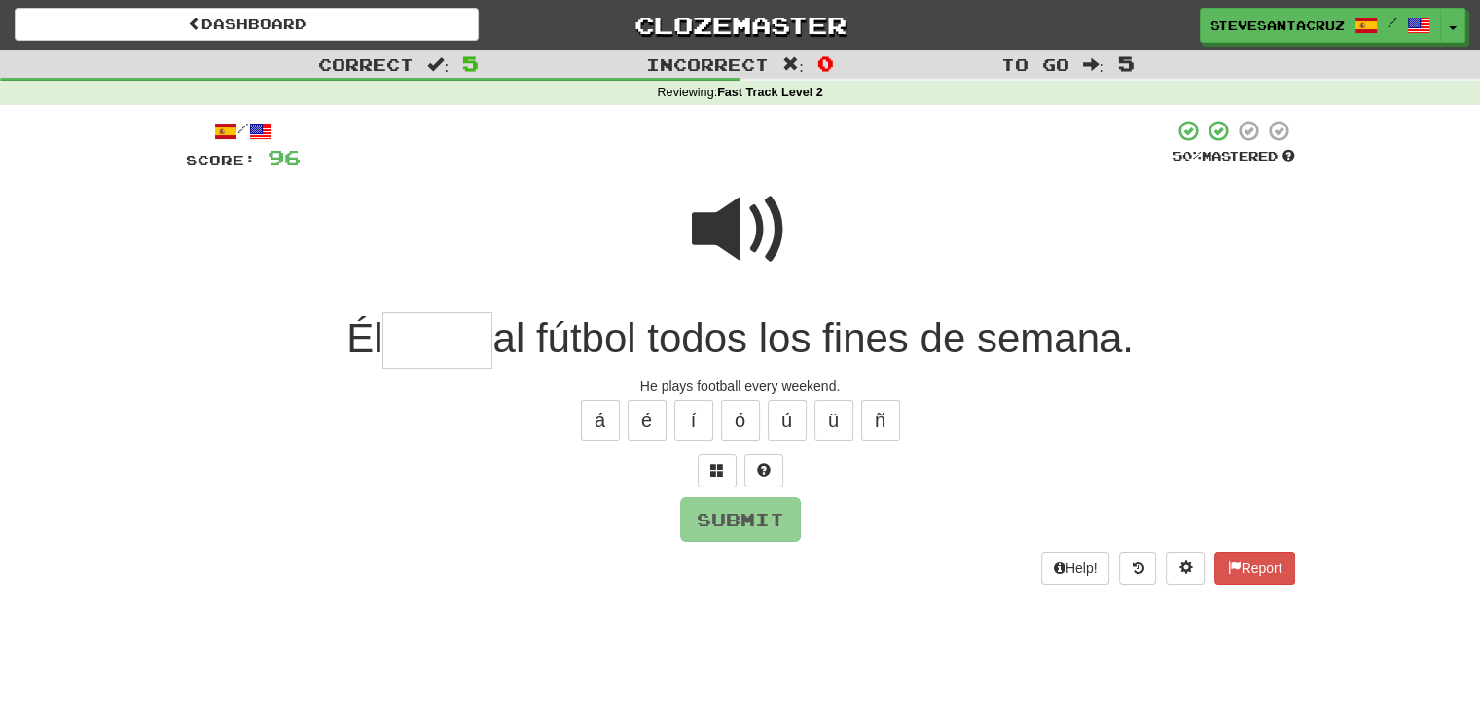
click at [467, 335] on input "text" at bounding box center [437, 340] width 110 height 57
type input "*****"
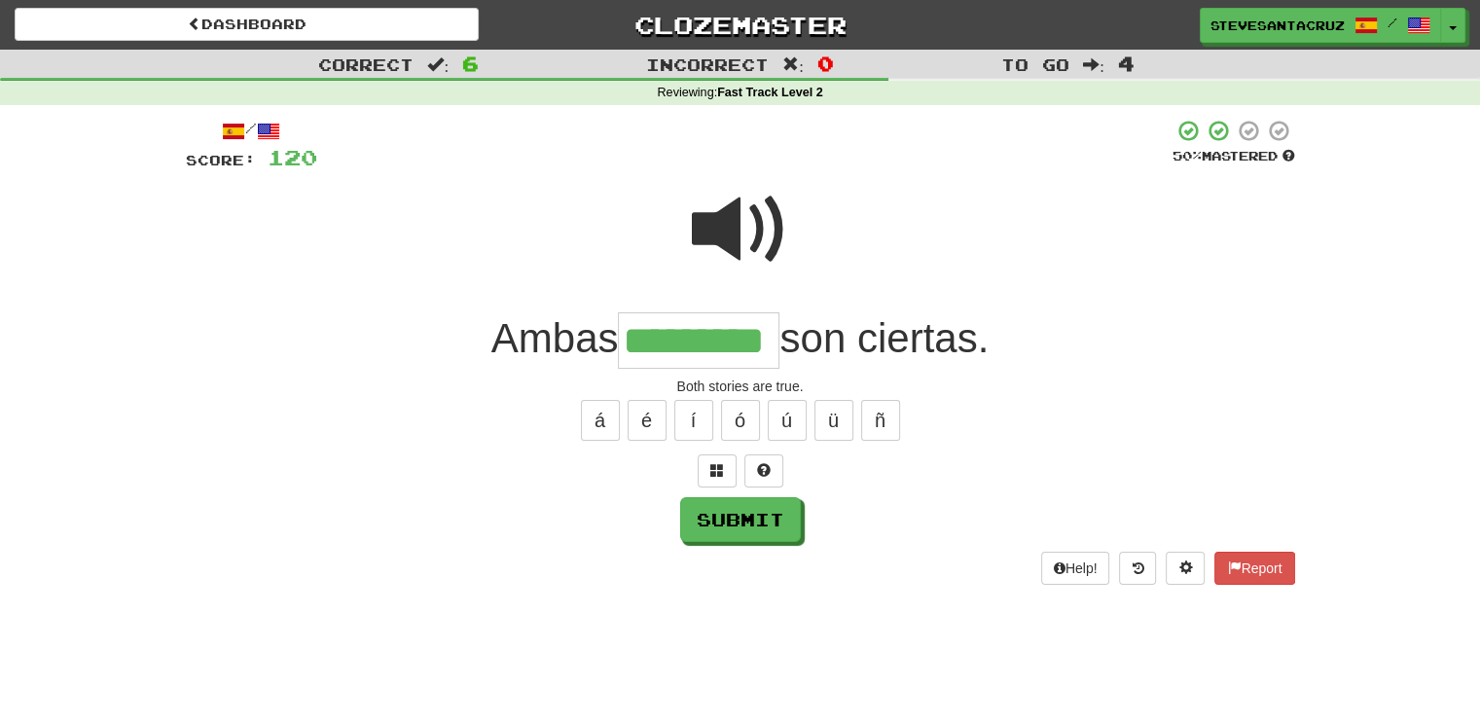
type input "*********"
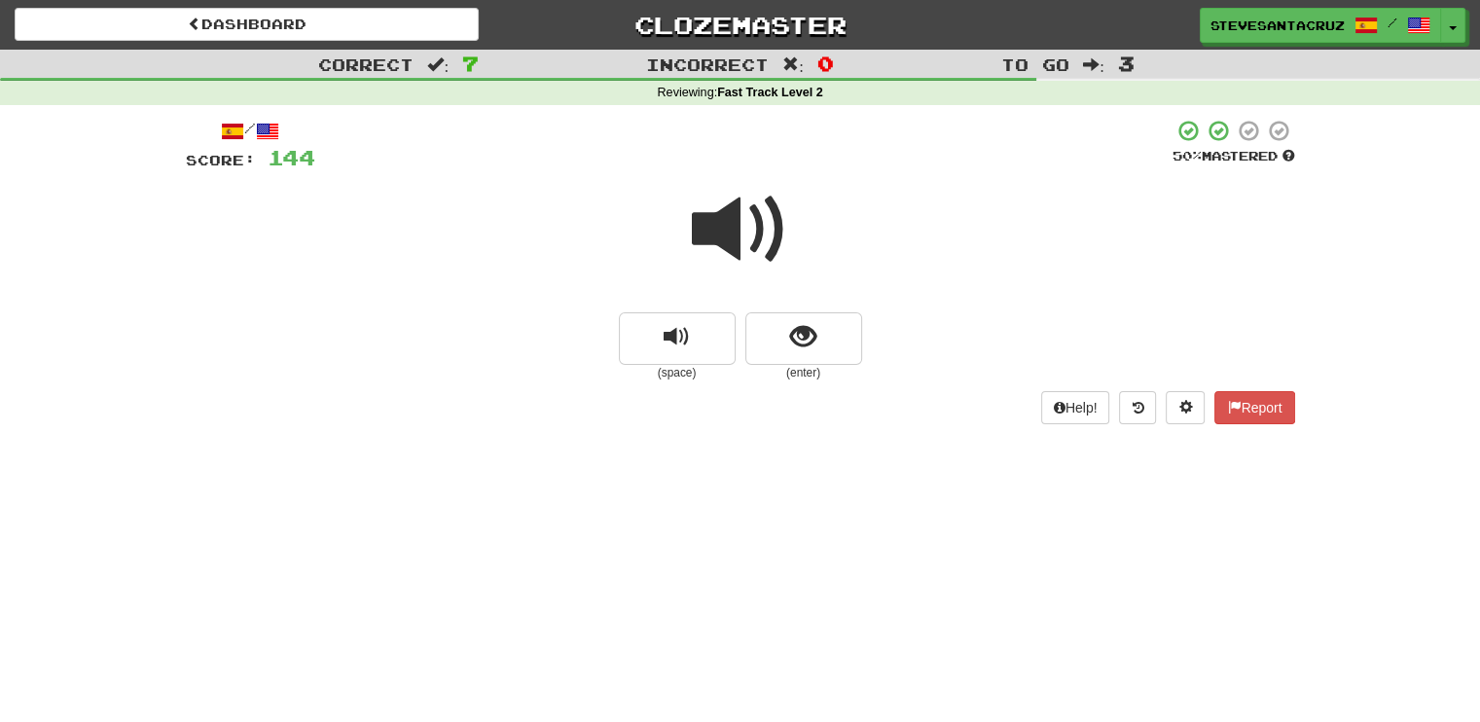
click at [732, 221] on span at bounding box center [740, 229] width 97 height 97
click at [833, 342] on button "show sentence" at bounding box center [803, 338] width 117 height 53
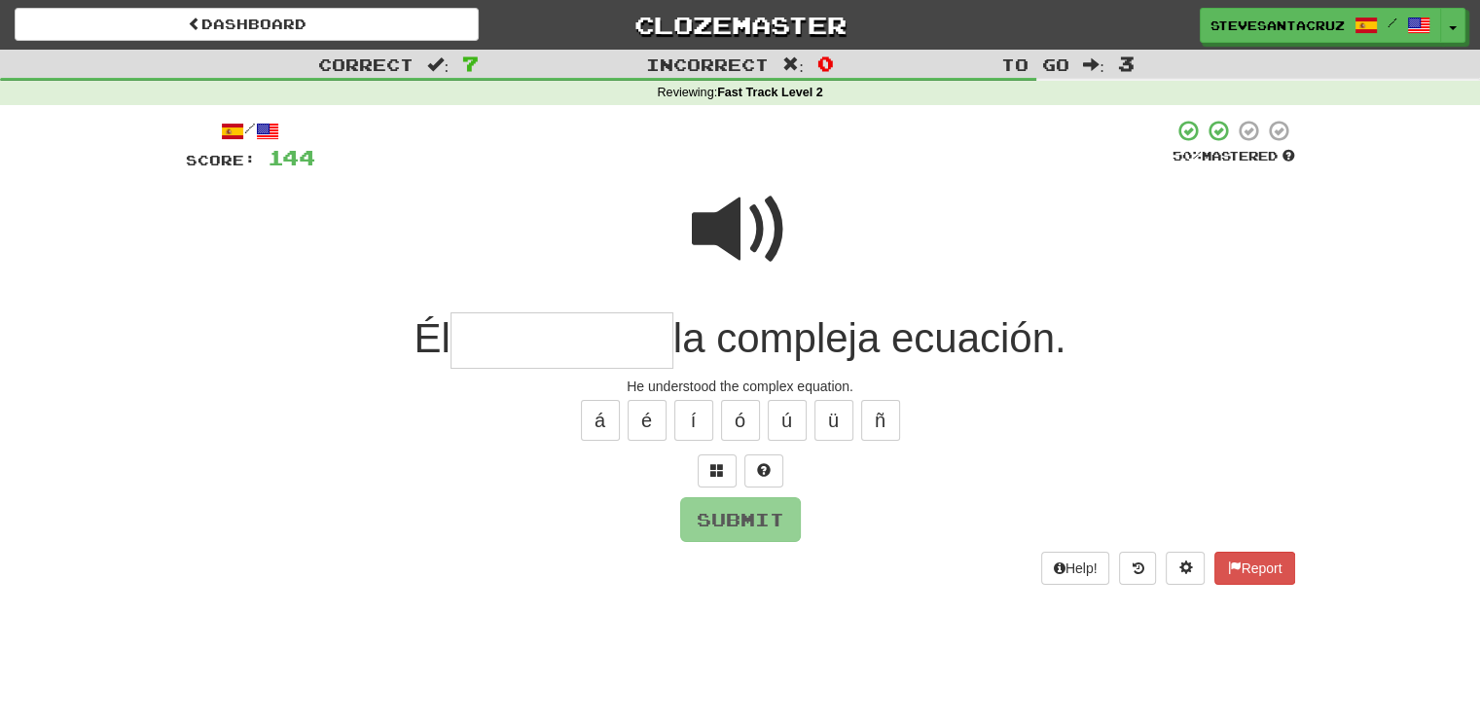
click at [541, 345] on input "text" at bounding box center [561, 340] width 223 height 57
click at [743, 216] on span at bounding box center [740, 229] width 97 height 97
click at [558, 356] on input "text" at bounding box center [561, 340] width 223 height 57
type input "*"
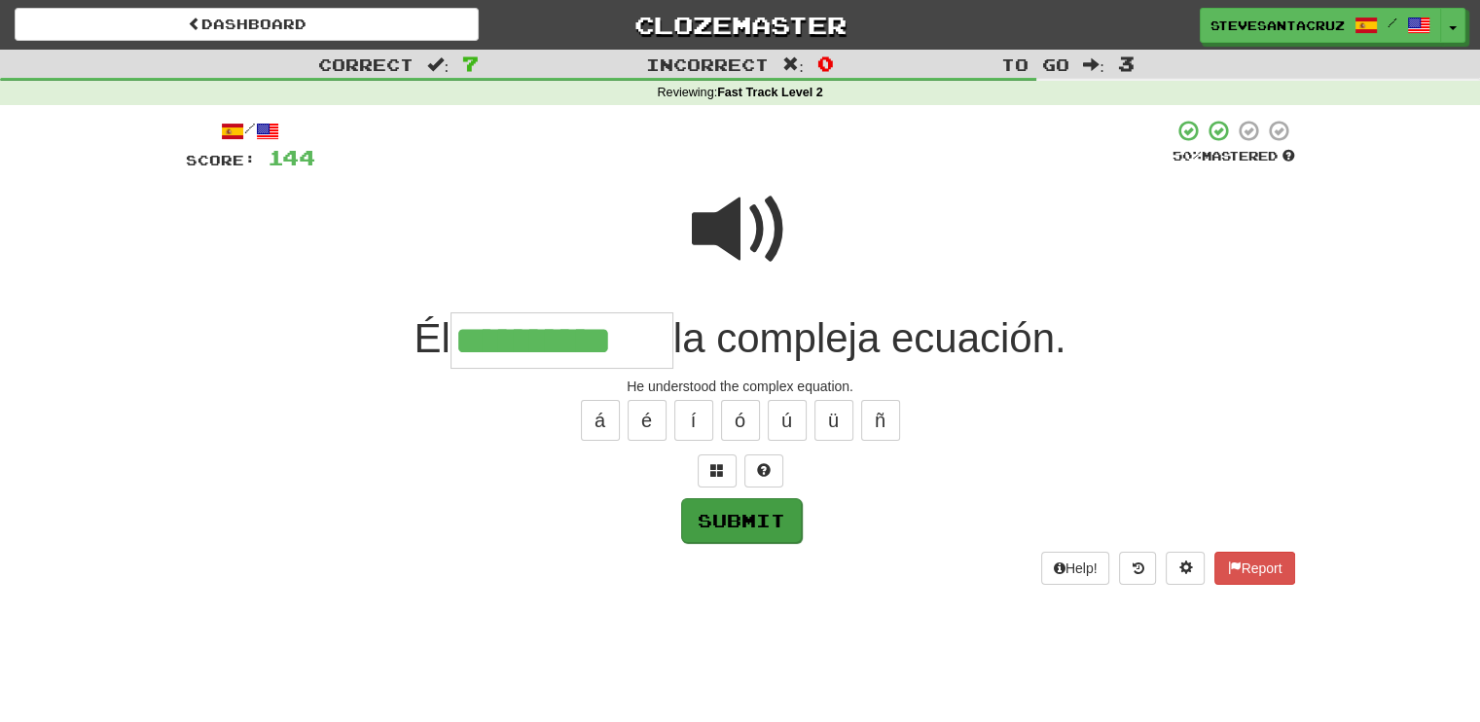
type input "**********"
click at [784, 527] on button "Submit" at bounding box center [741, 520] width 121 height 45
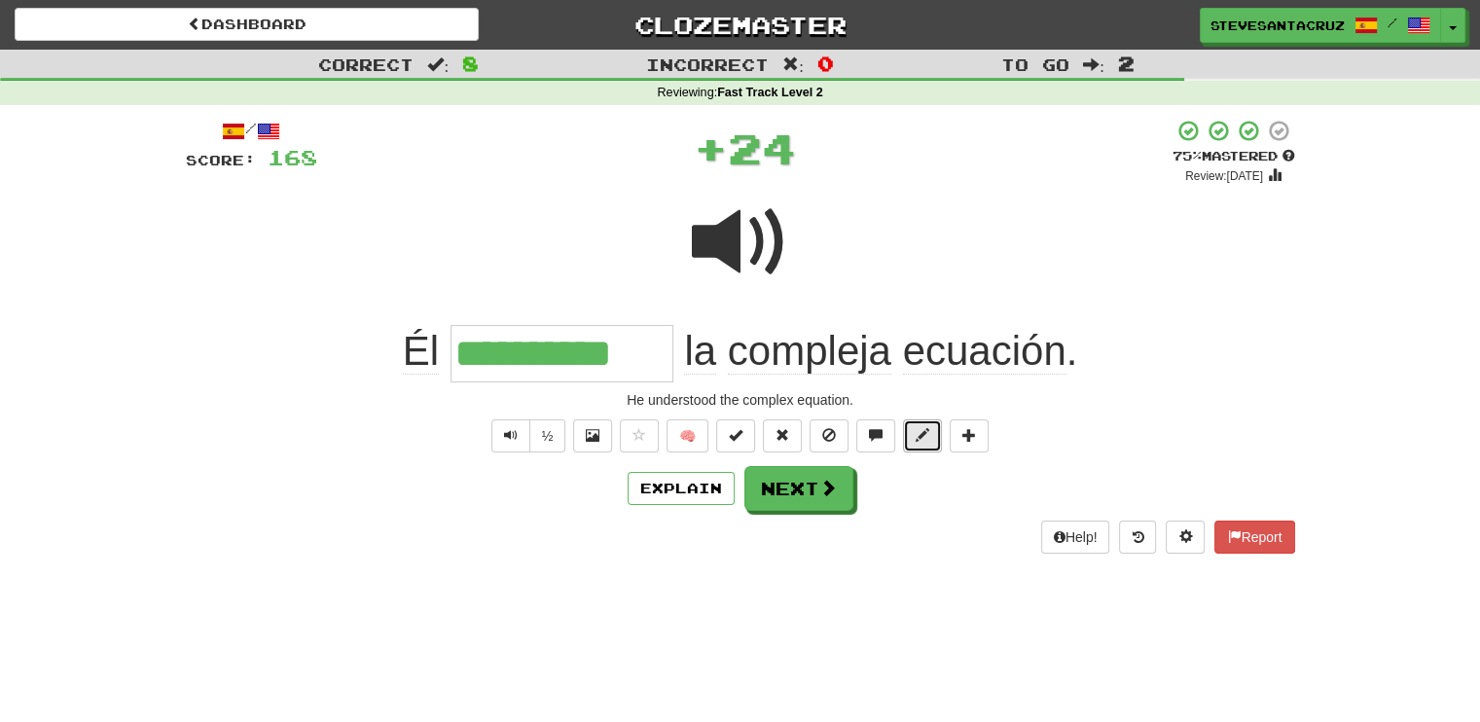
click at [915, 428] on span at bounding box center [922, 435] width 14 height 14
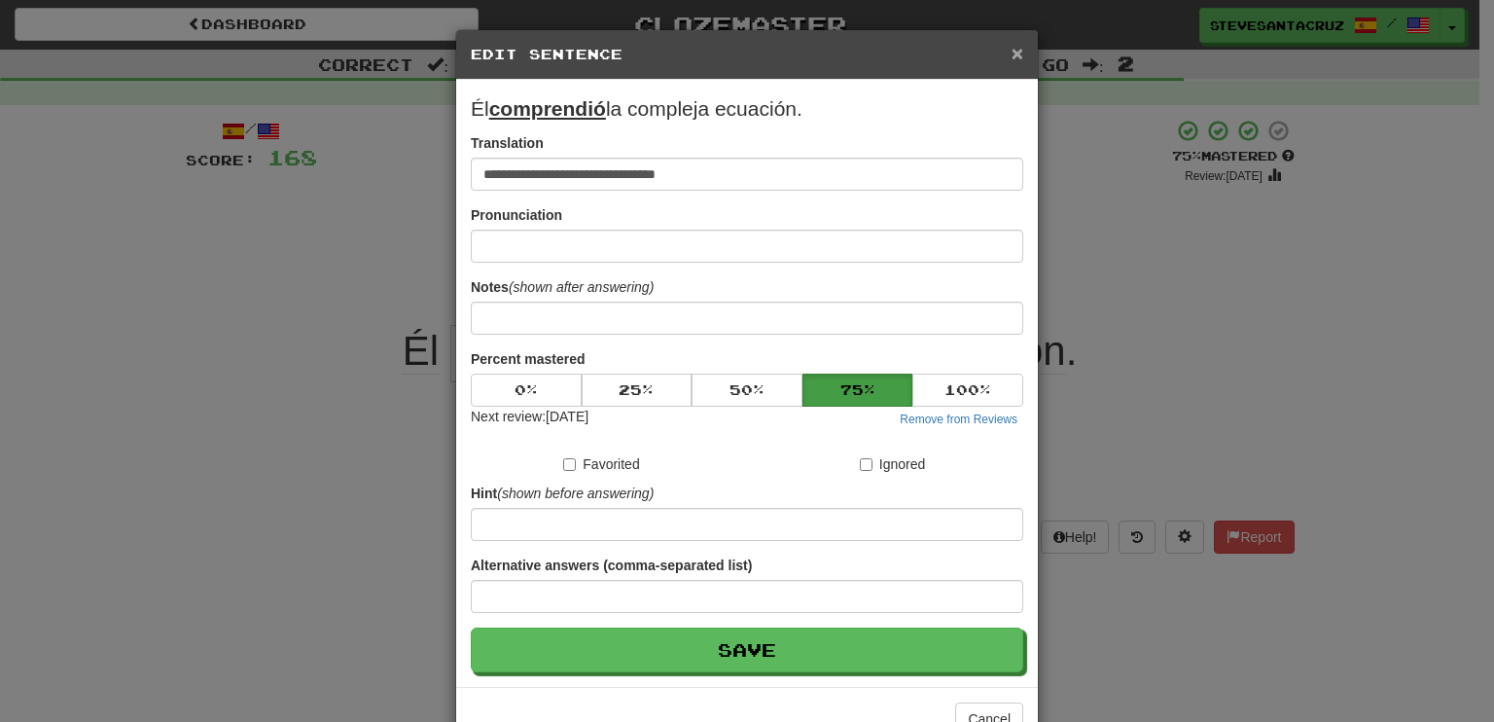
click at [1016, 50] on span "×" at bounding box center [1018, 53] width 12 height 22
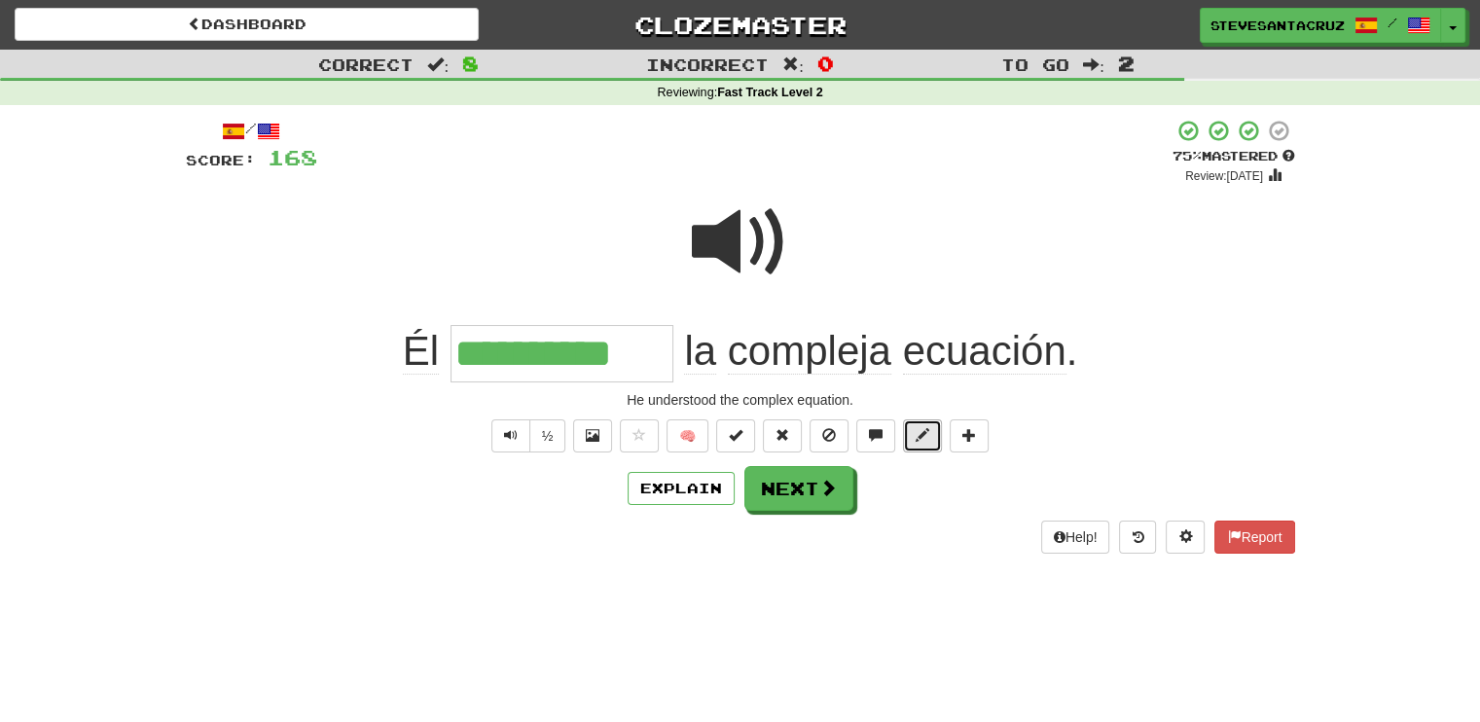
click at [918, 432] on span at bounding box center [922, 435] width 14 height 14
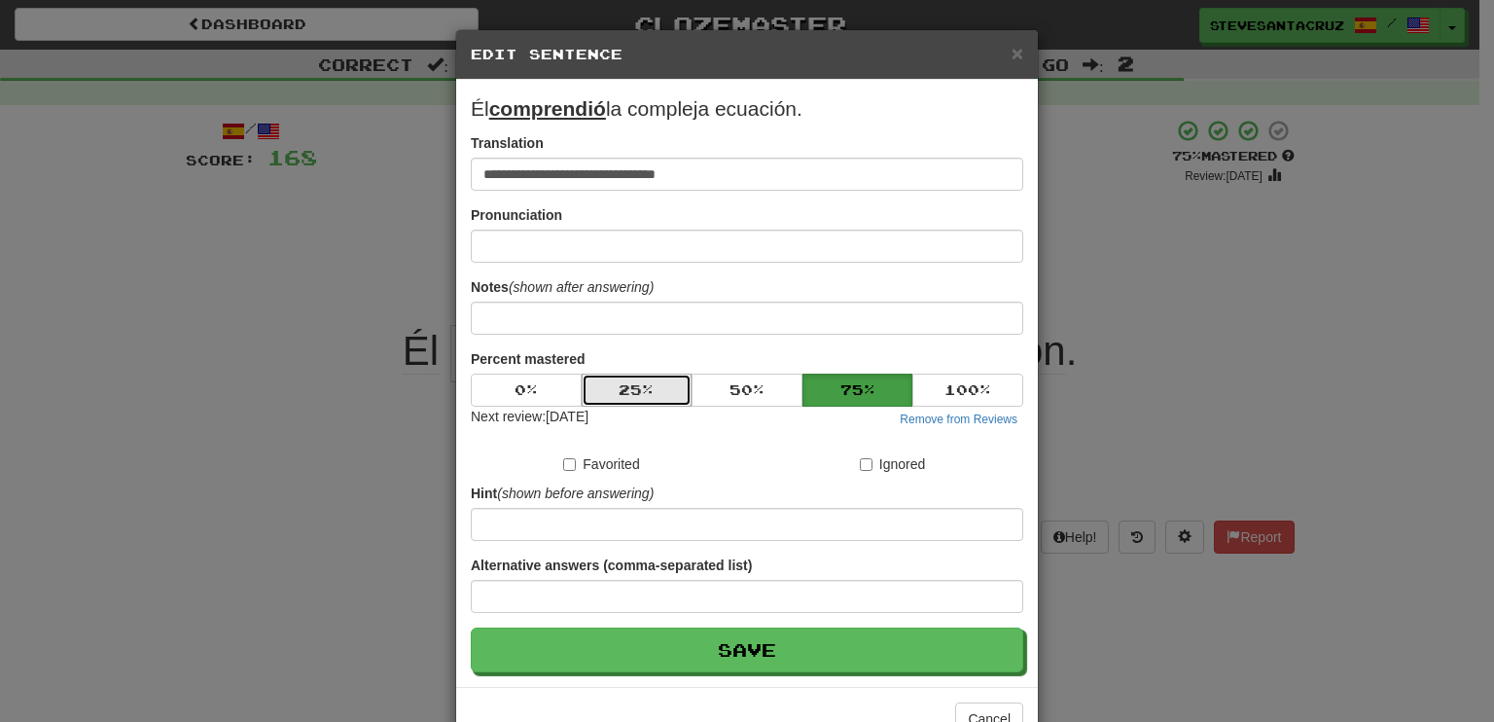
click at [623, 396] on button "25 %" at bounding box center [637, 390] width 111 height 33
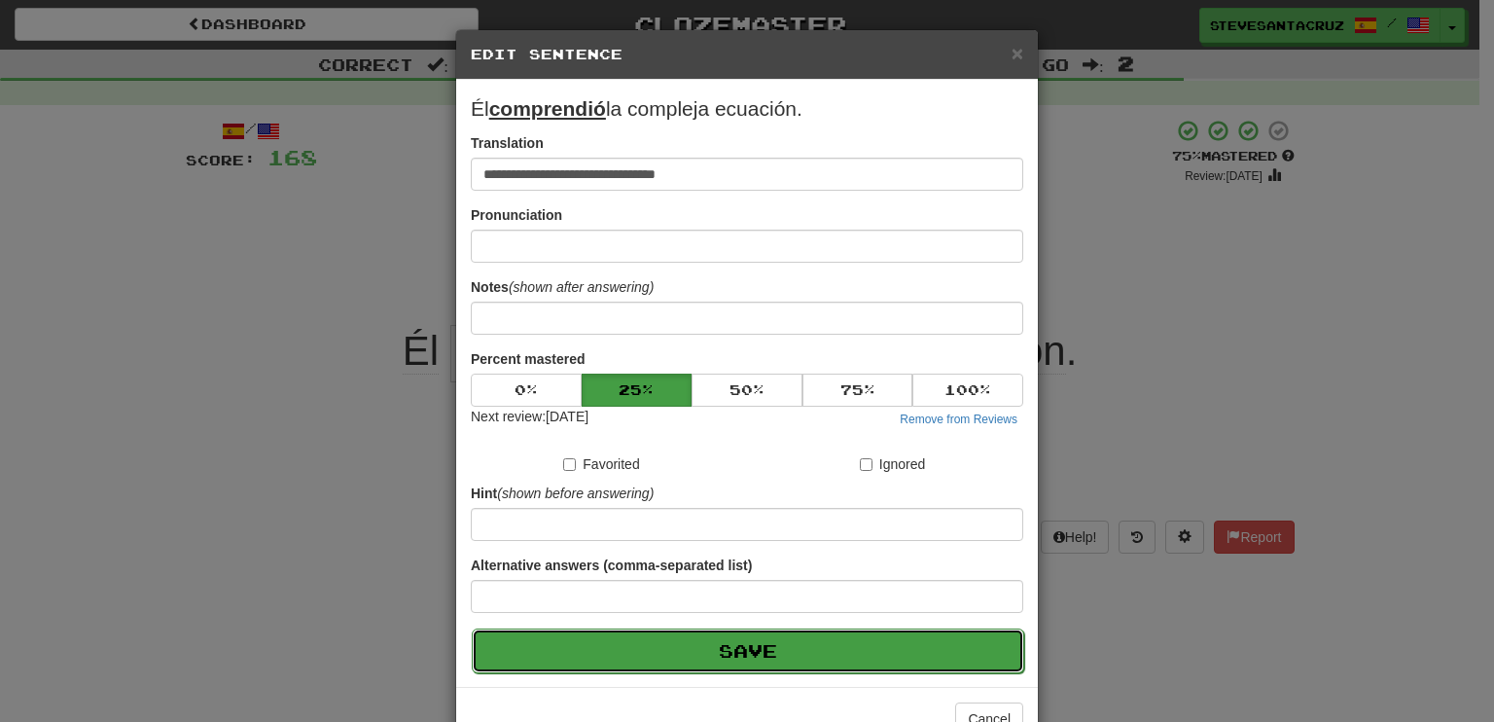
click at [709, 640] on button "Save" at bounding box center [748, 650] width 553 height 45
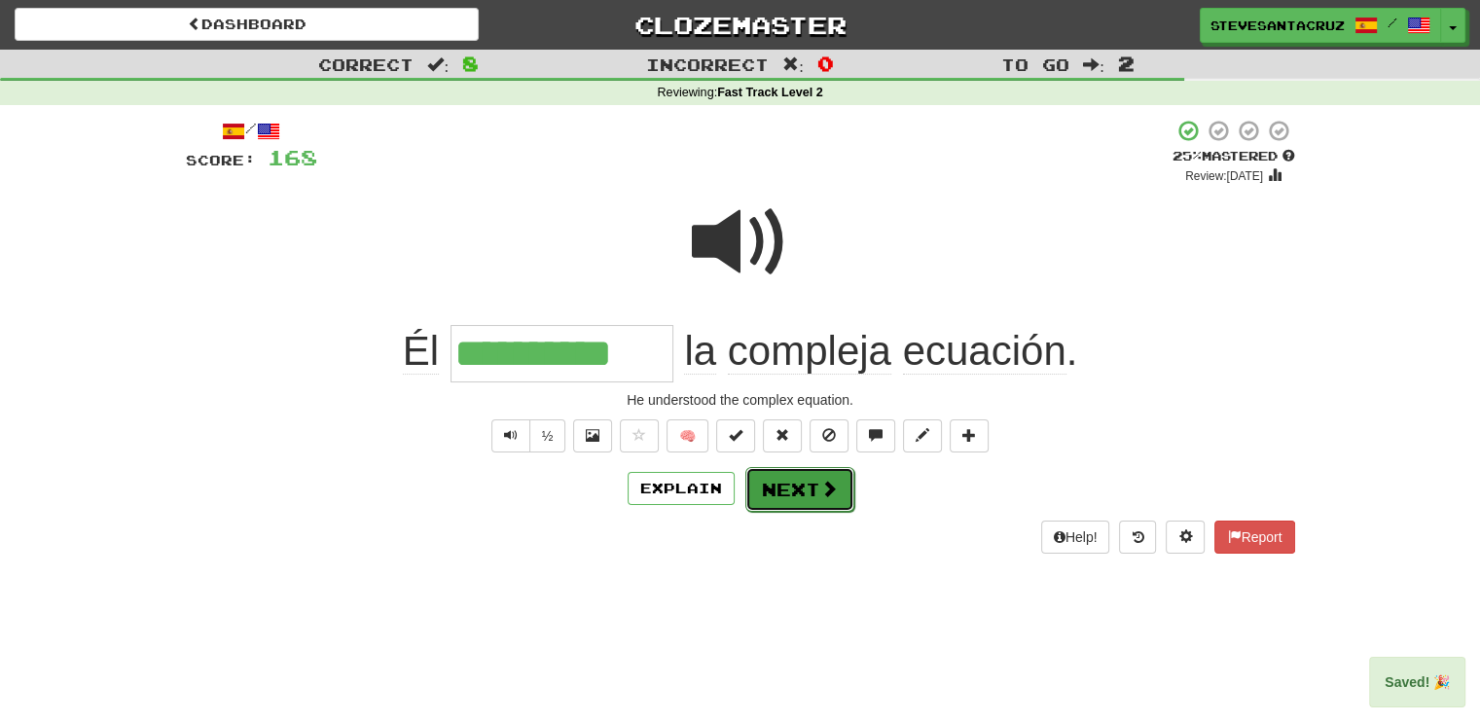
click at [799, 496] on button "Next" at bounding box center [799, 489] width 109 height 45
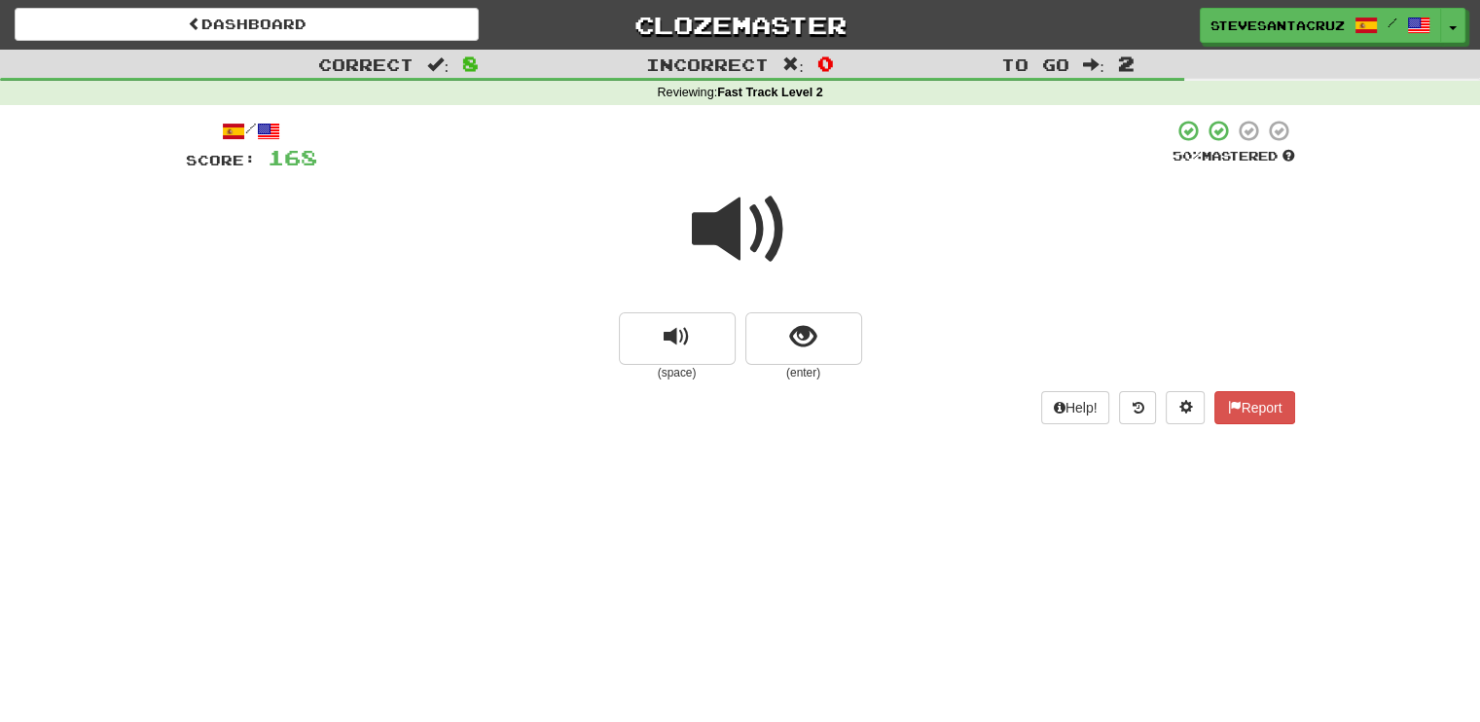
click at [722, 232] on span at bounding box center [740, 229] width 97 height 97
click at [716, 233] on span at bounding box center [740, 229] width 97 height 97
click at [720, 231] on span at bounding box center [740, 229] width 97 height 97
click at [731, 232] on span at bounding box center [740, 229] width 97 height 97
click at [696, 225] on span at bounding box center [740, 229] width 97 height 97
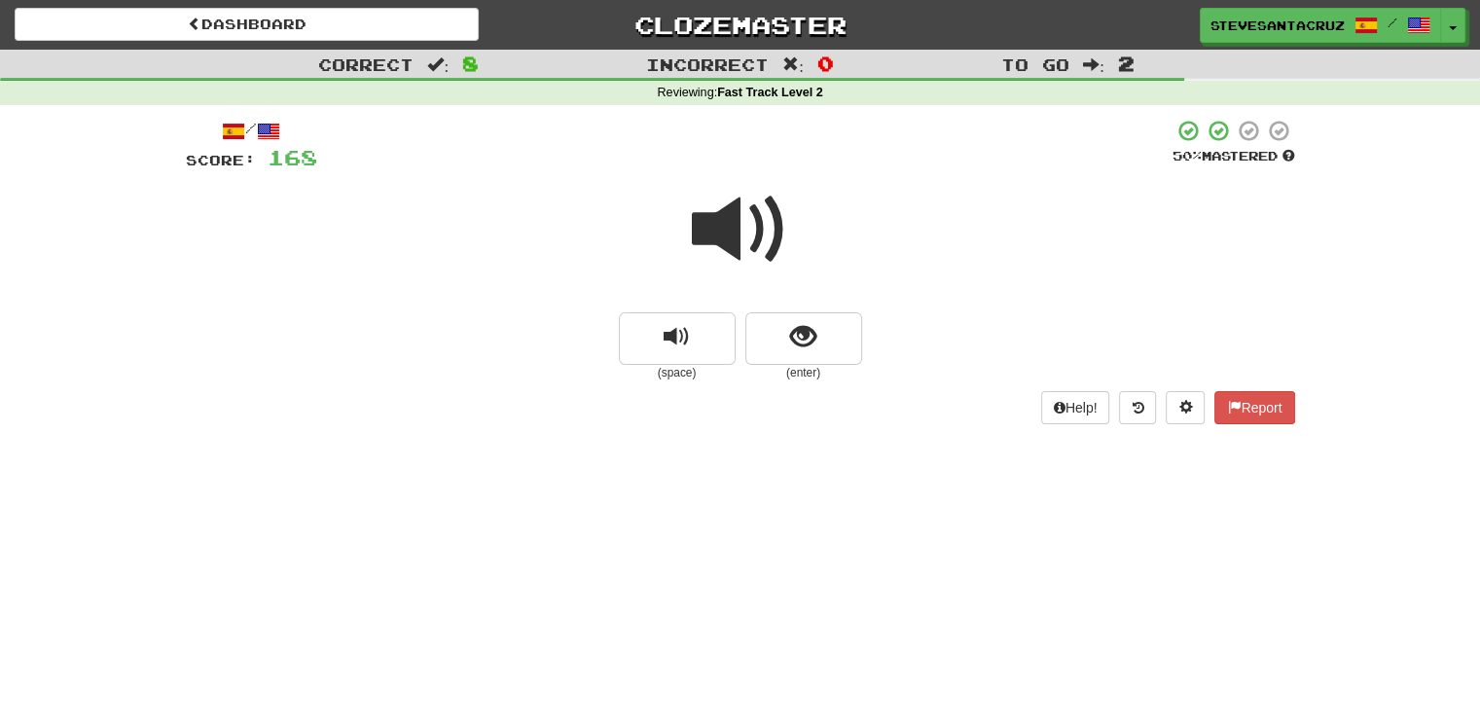
click at [708, 232] on span at bounding box center [740, 229] width 97 height 97
click at [694, 224] on span at bounding box center [740, 229] width 97 height 97
click at [741, 218] on span at bounding box center [740, 229] width 97 height 97
click at [724, 214] on span at bounding box center [740, 229] width 97 height 97
click at [768, 341] on button "show sentence" at bounding box center [803, 338] width 117 height 53
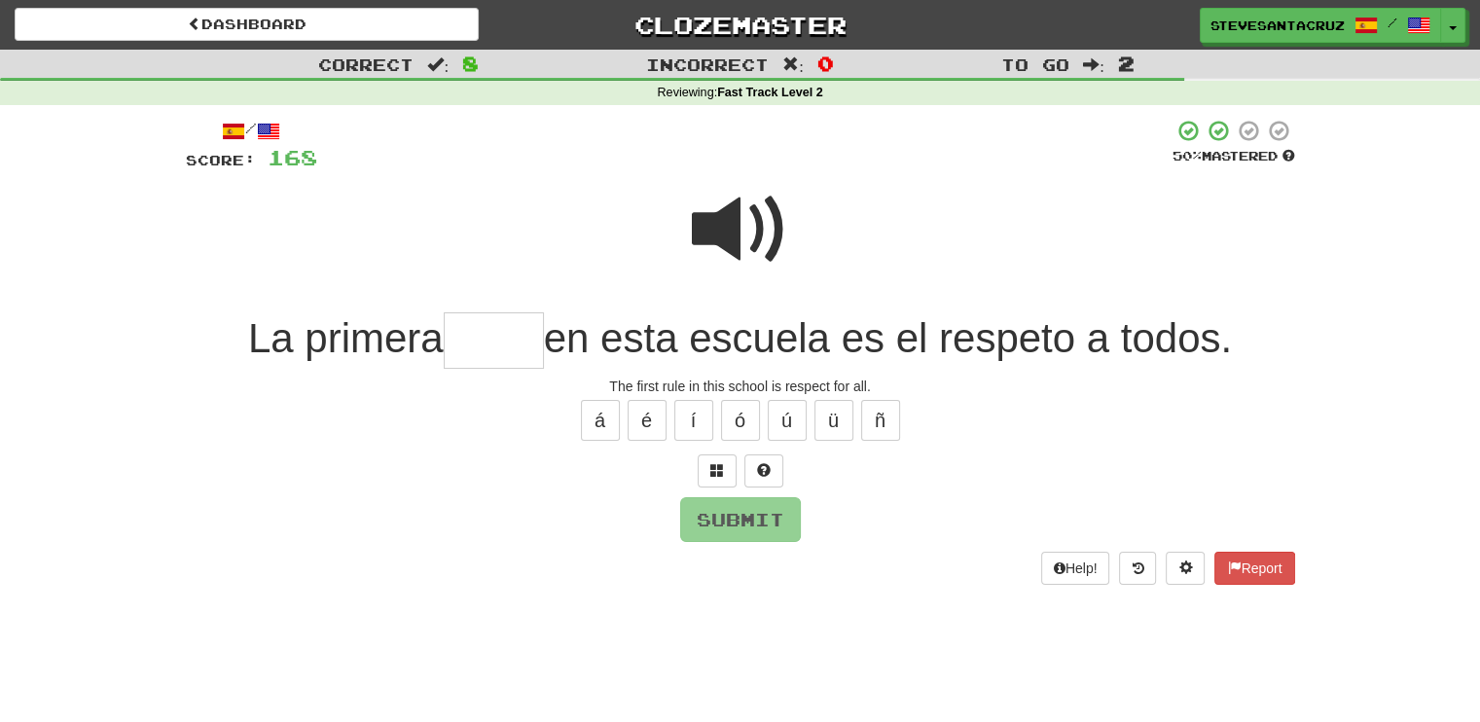
click at [457, 339] on input "text" at bounding box center [494, 340] width 100 height 57
type input "*****"
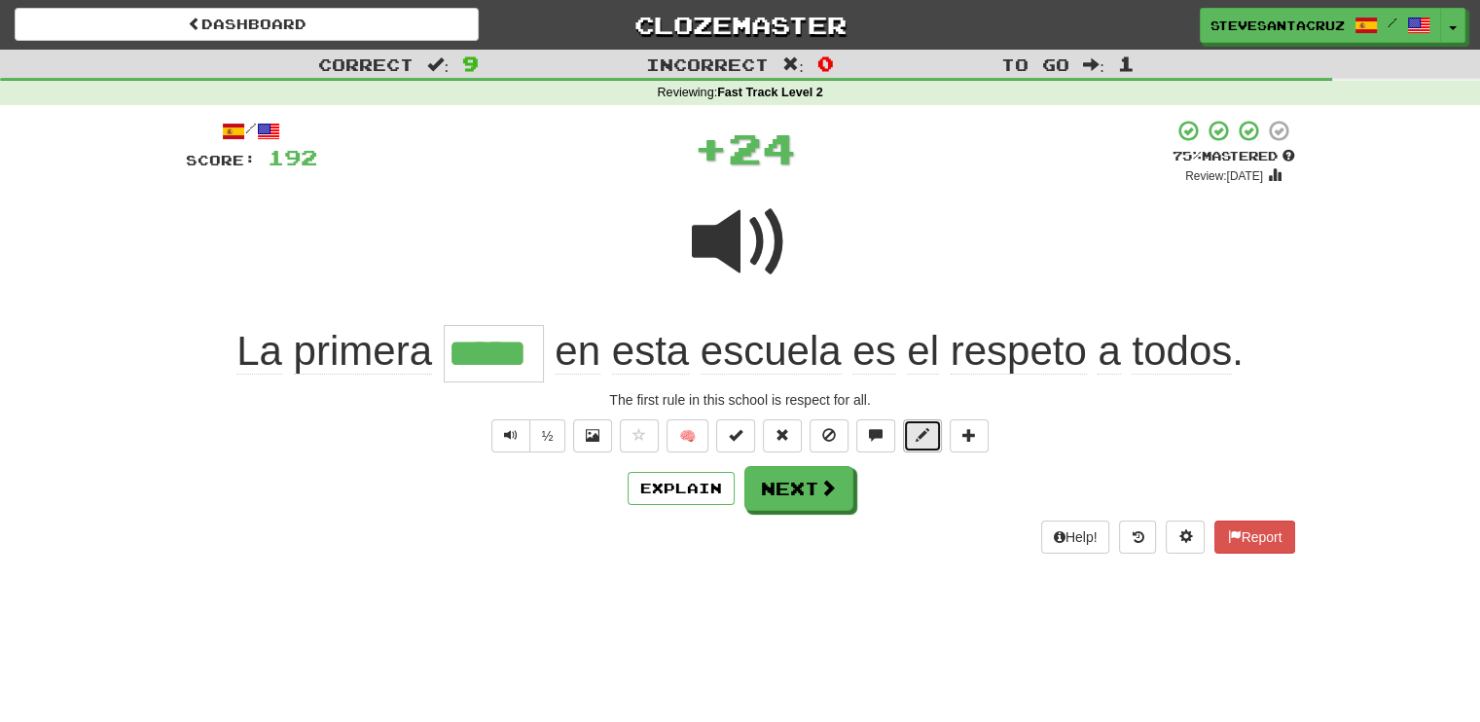
click at [929, 428] on button at bounding box center [922, 435] width 39 height 33
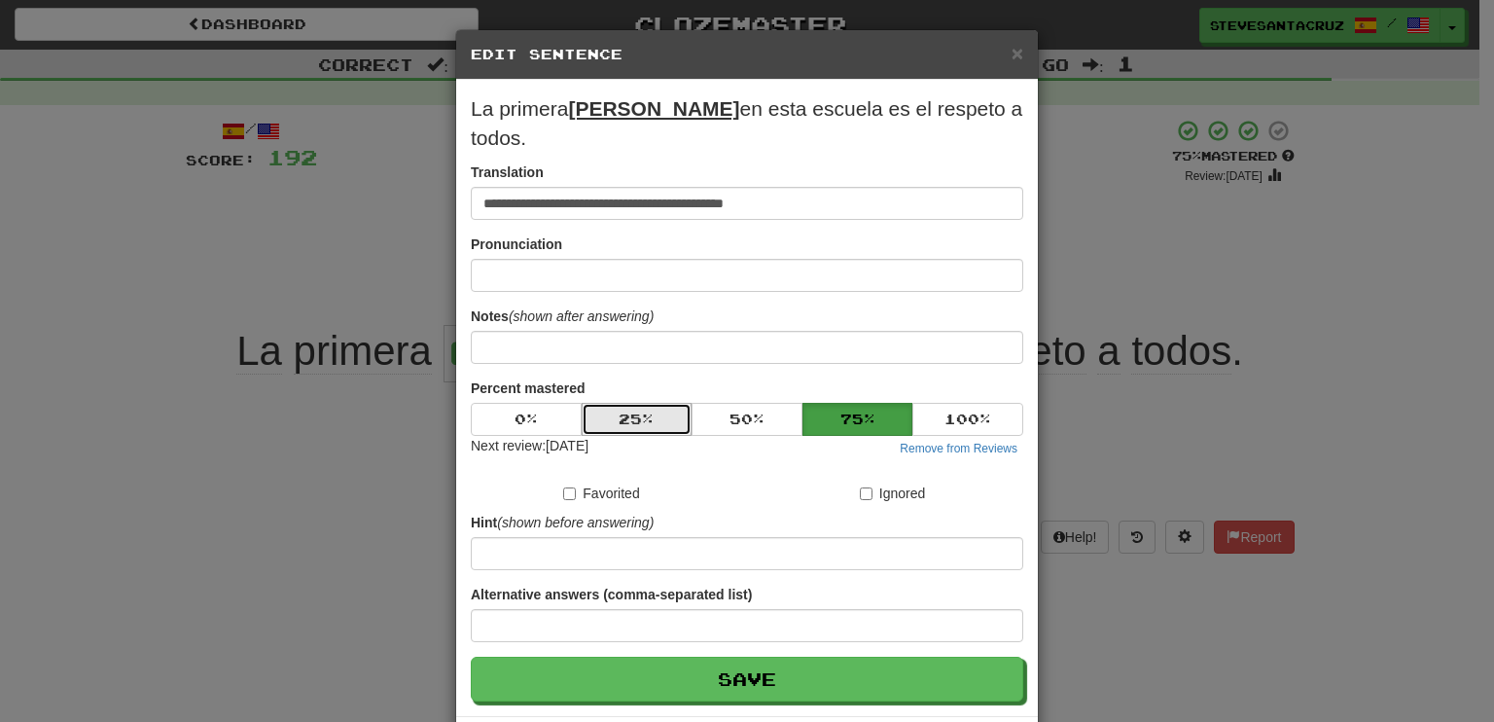
click at [661, 403] on button "25 %" at bounding box center [637, 419] width 111 height 33
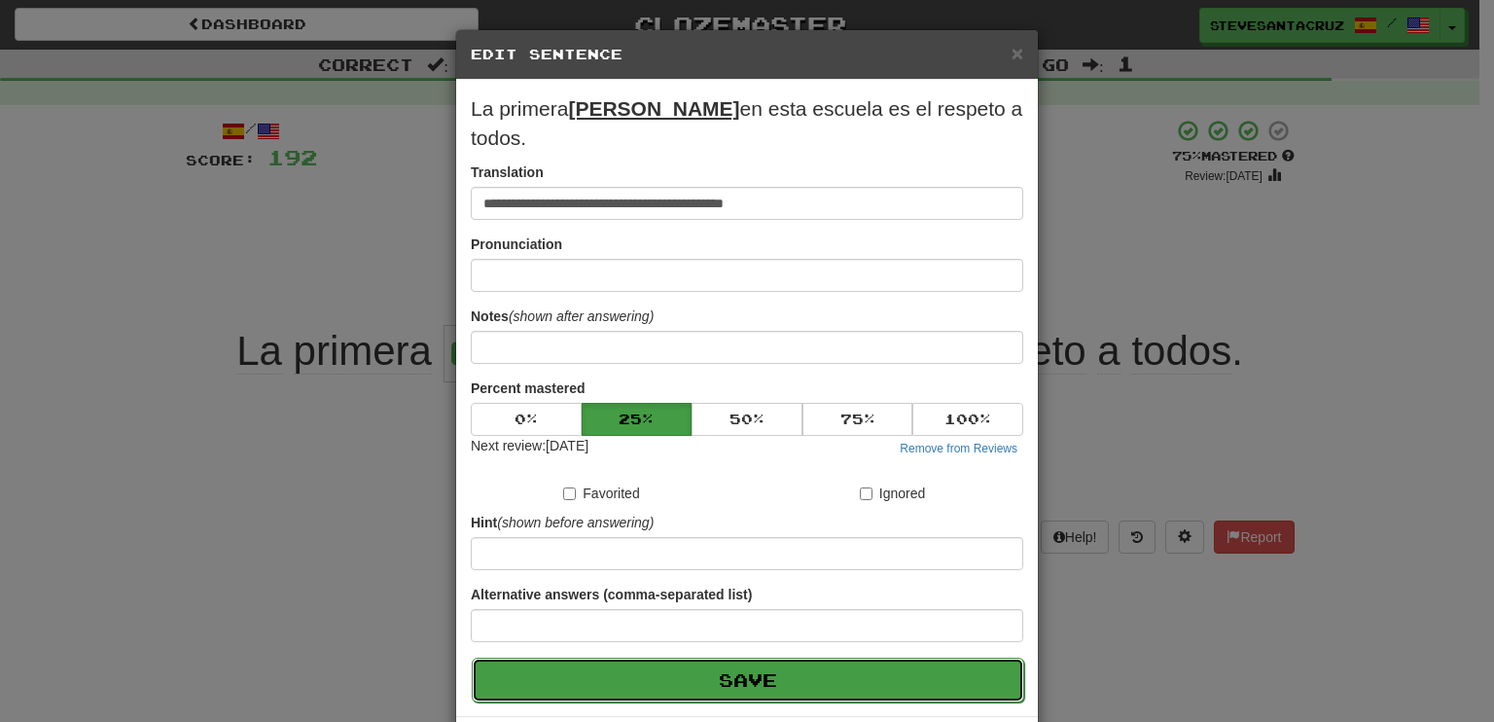
click at [767, 658] on button "Save" at bounding box center [748, 680] width 553 height 45
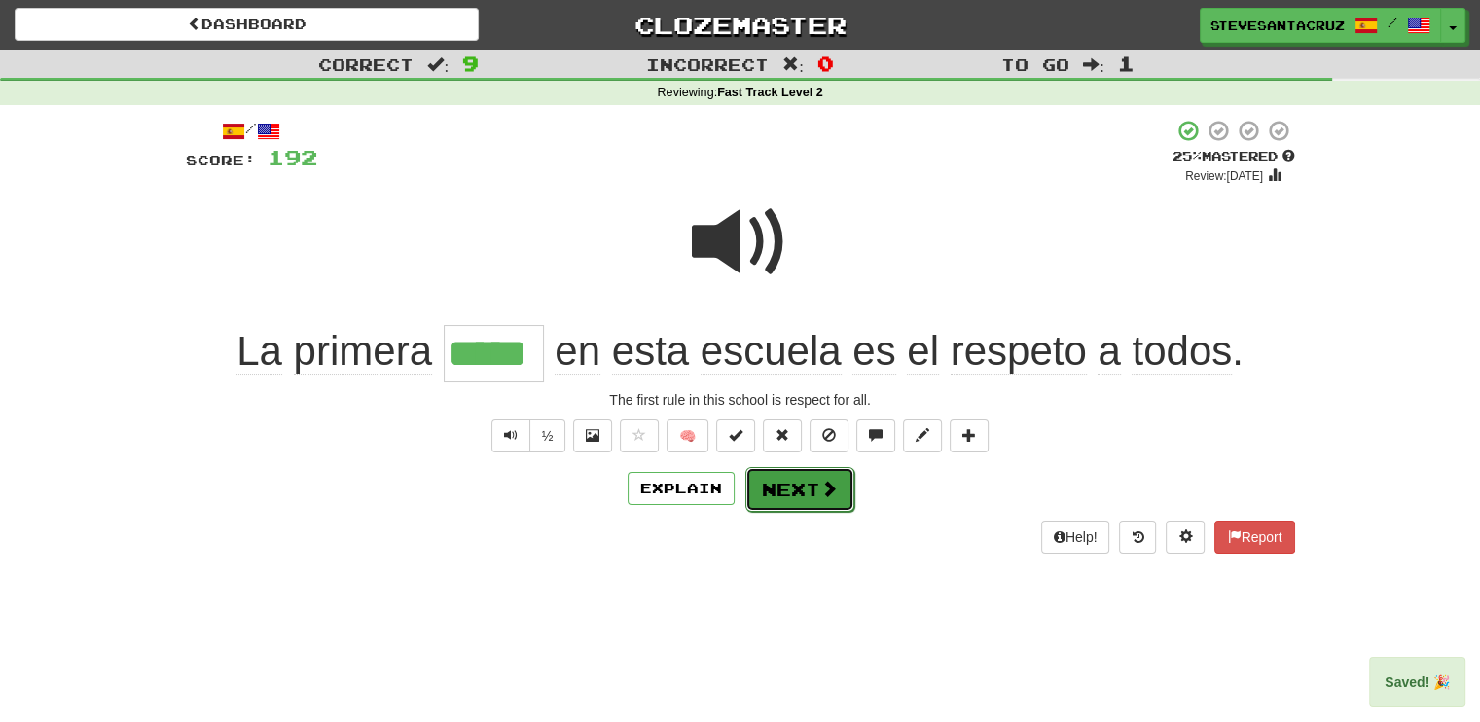
click at [794, 484] on button "Next" at bounding box center [799, 489] width 109 height 45
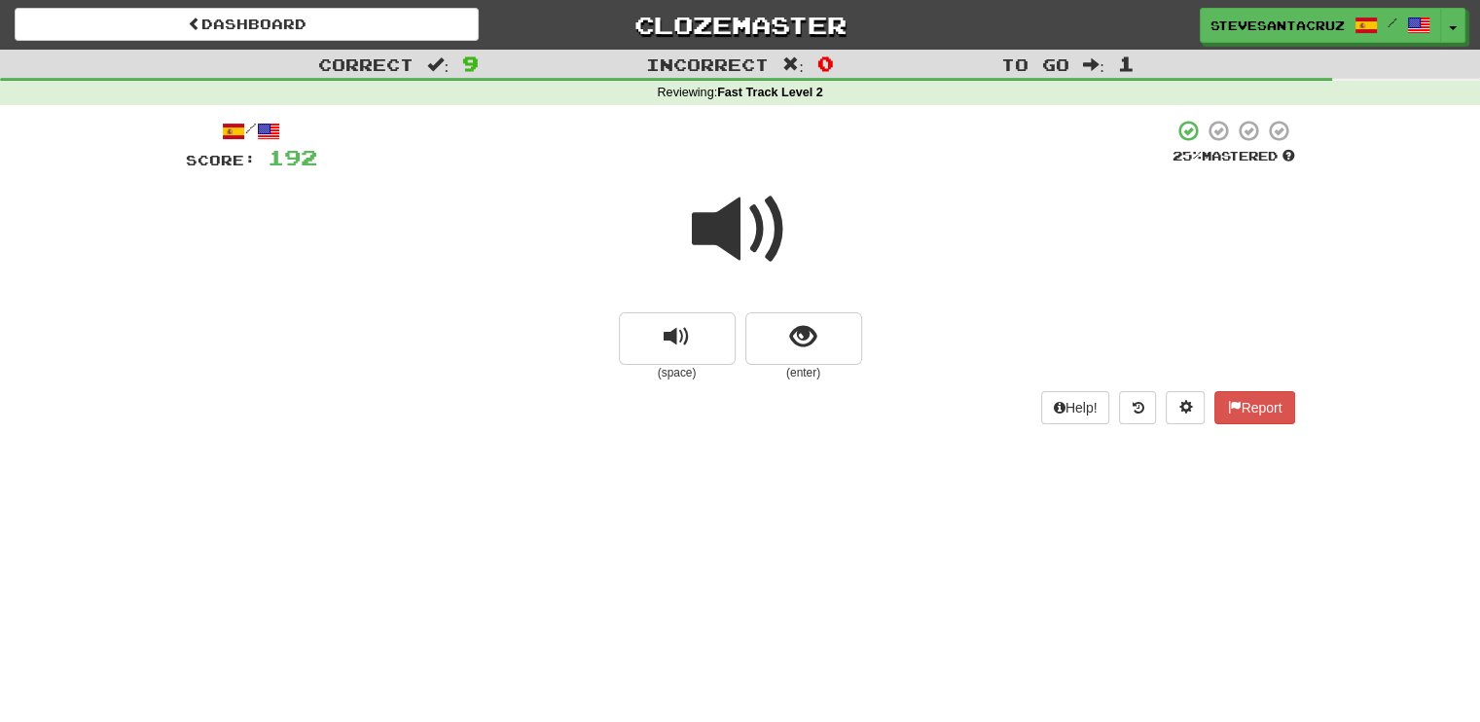
click at [724, 222] on span at bounding box center [740, 229] width 97 height 97
click at [713, 218] on span at bounding box center [740, 229] width 97 height 97
click at [715, 218] on span at bounding box center [740, 229] width 97 height 97
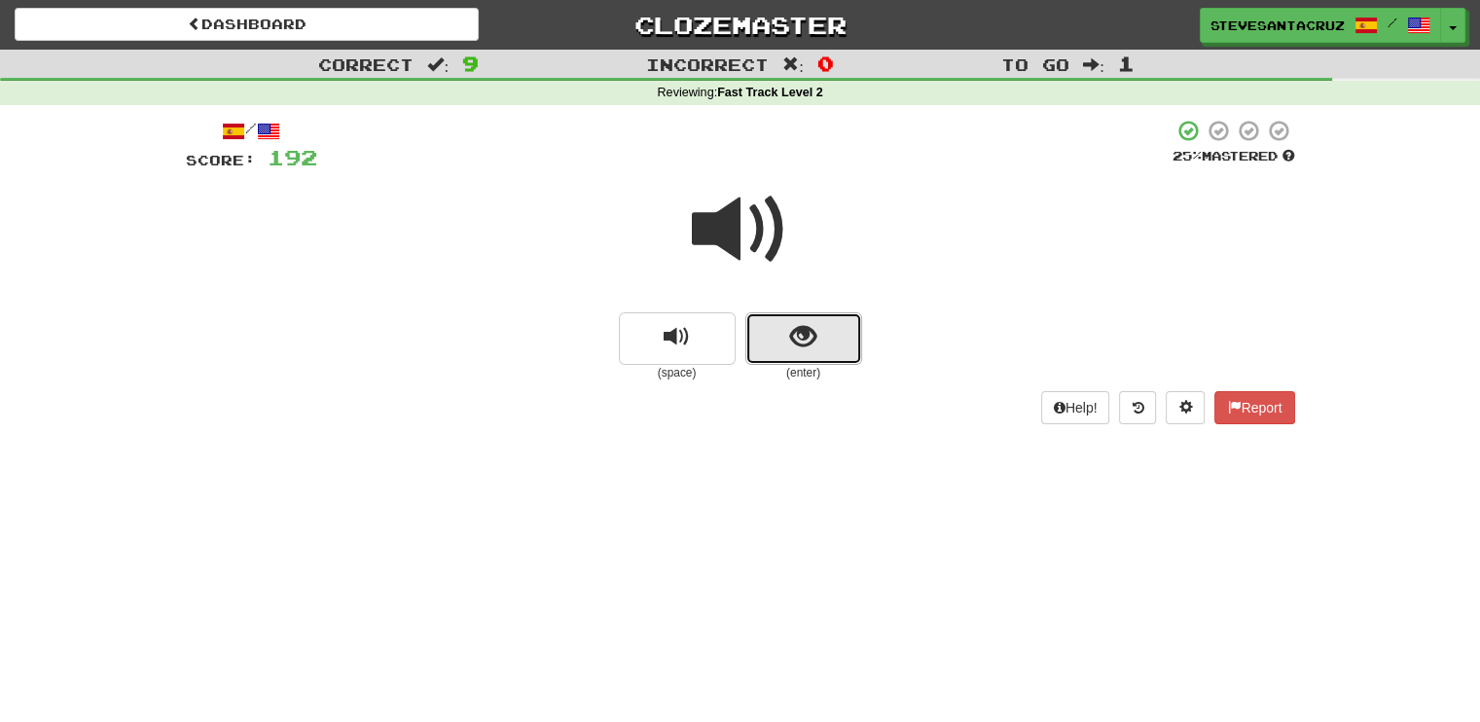
click at [812, 347] on span "show sentence" at bounding box center [803, 337] width 26 height 26
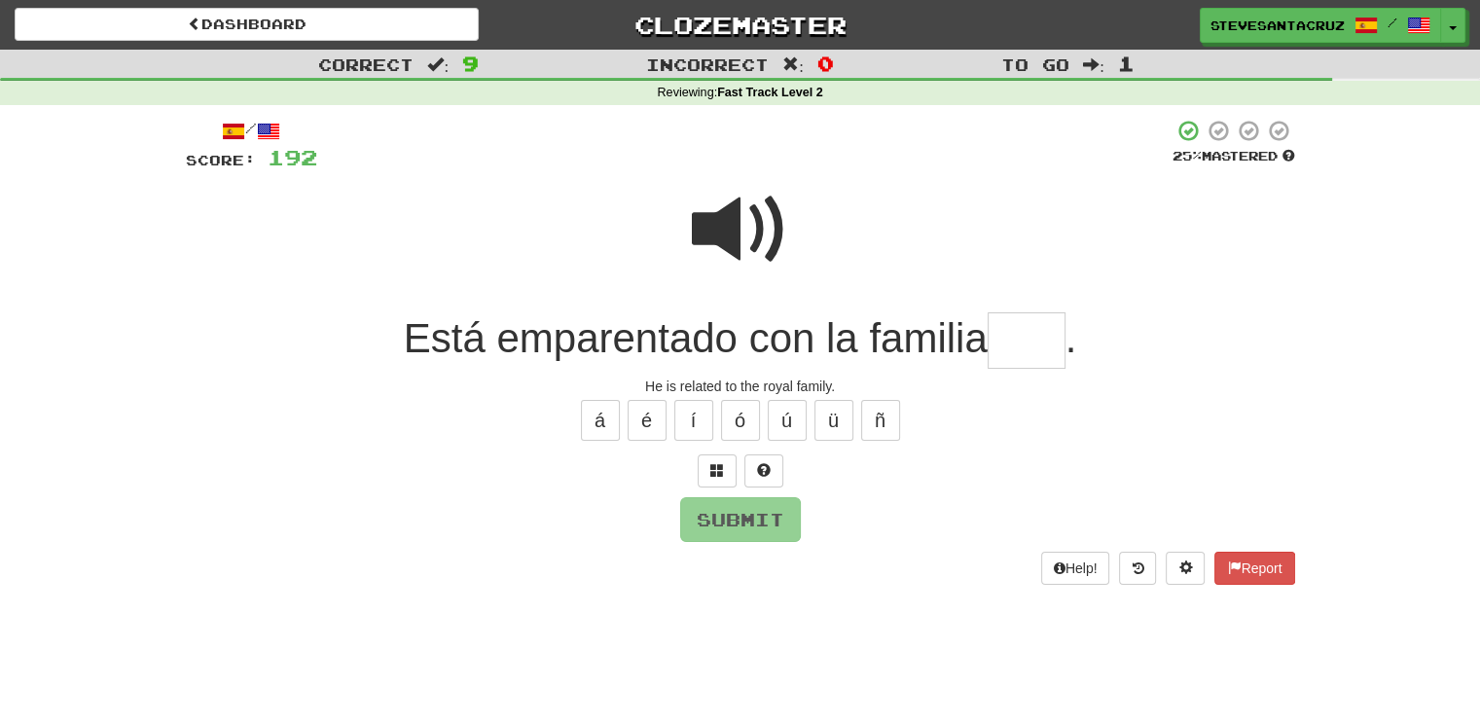
click at [278, 493] on div "/ Score: 192 25 % Mastered Está emparentado con la familia . He is related to t…" at bounding box center [740, 352] width 1109 height 466
click at [1017, 344] on input "text" at bounding box center [1026, 340] width 78 height 57
click at [1017, 341] on input "text" at bounding box center [1026, 340] width 78 height 57
type input "****"
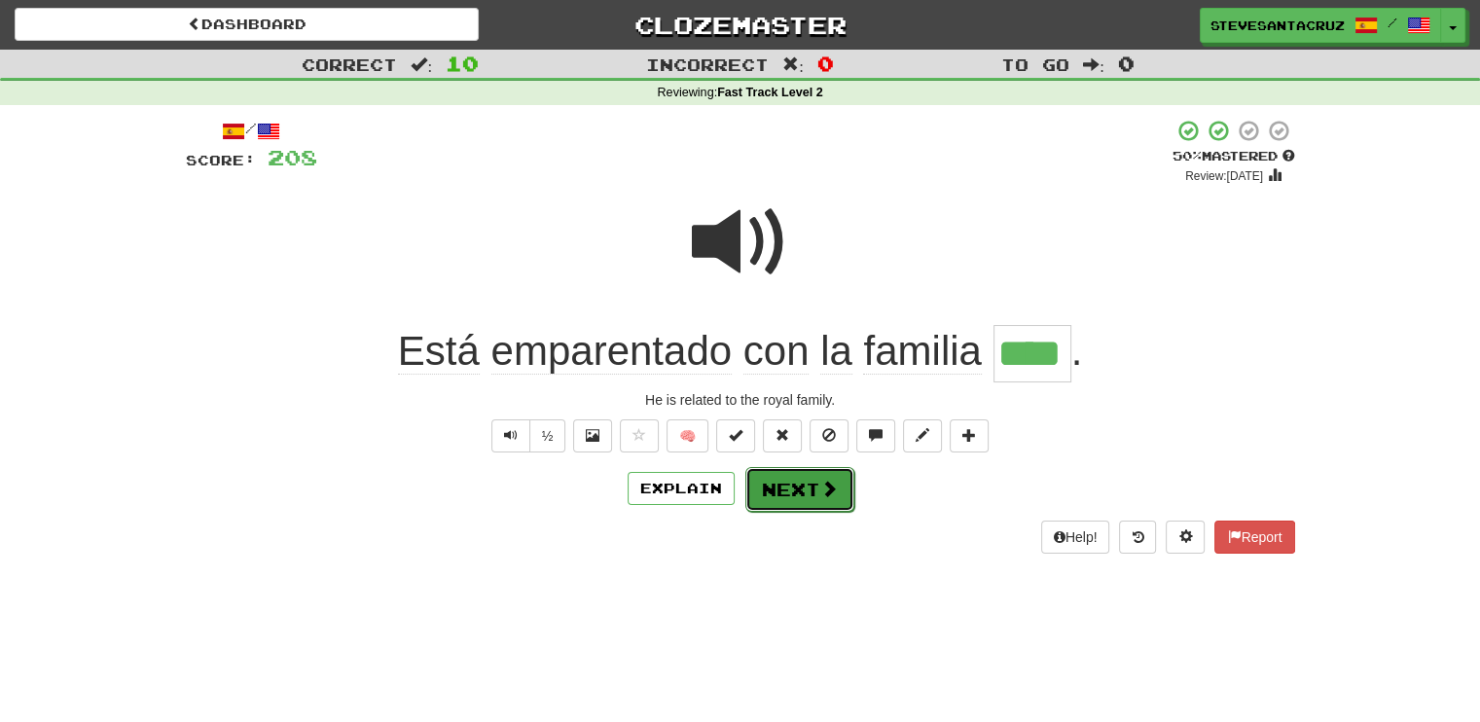
click at [813, 491] on button "Next" at bounding box center [799, 489] width 109 height 45
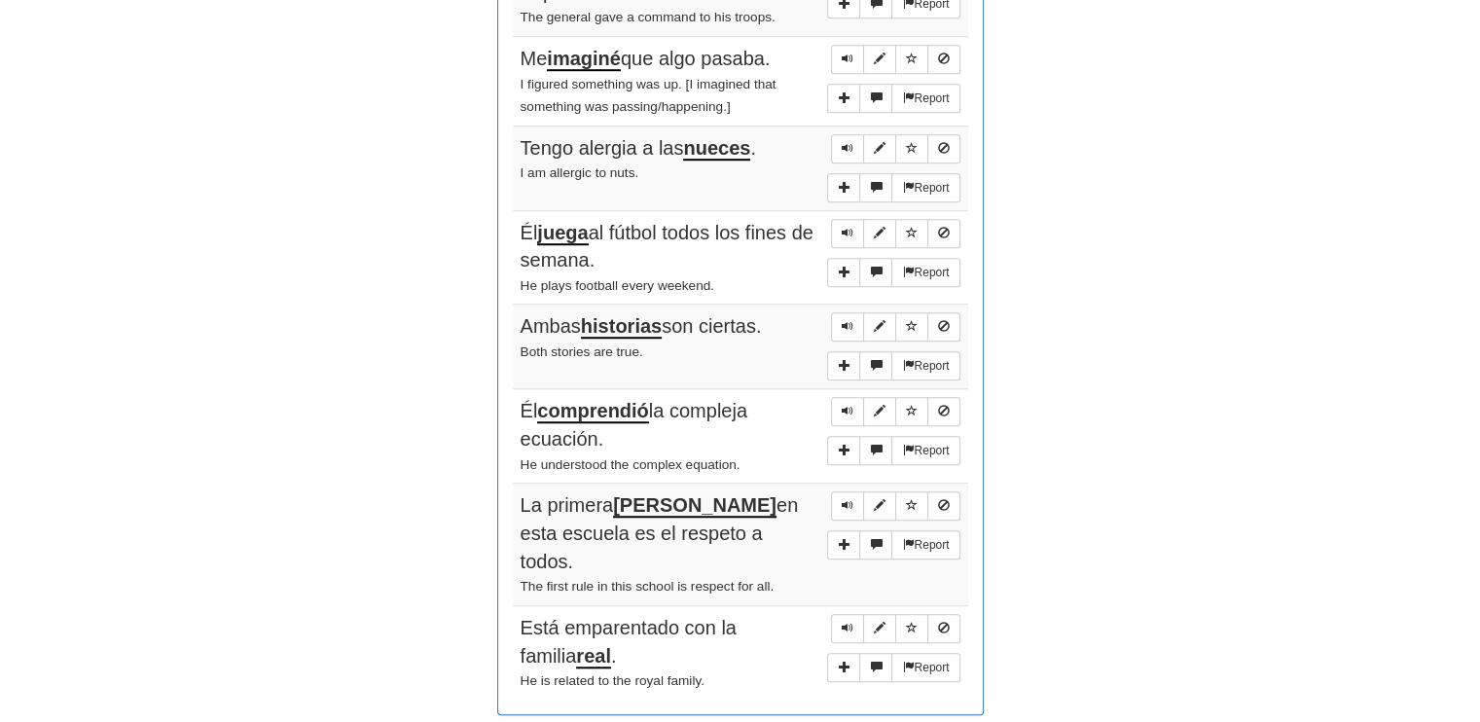
scroll to position [1428, 0]
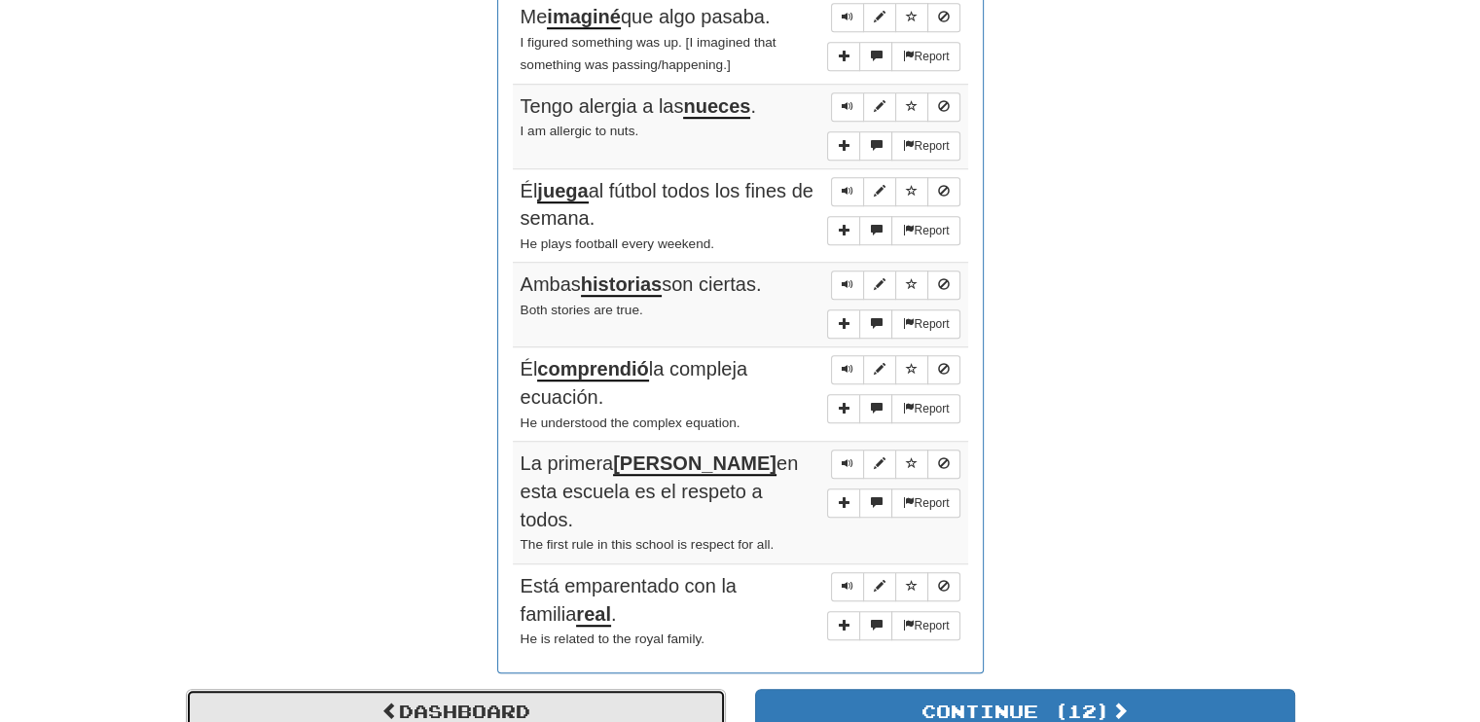
click at [654, 689] on link "Dashboard" at bounding box center [456, 711] width 540 height 45
